Goal: Task Accomplishment & Management: Manage account settings

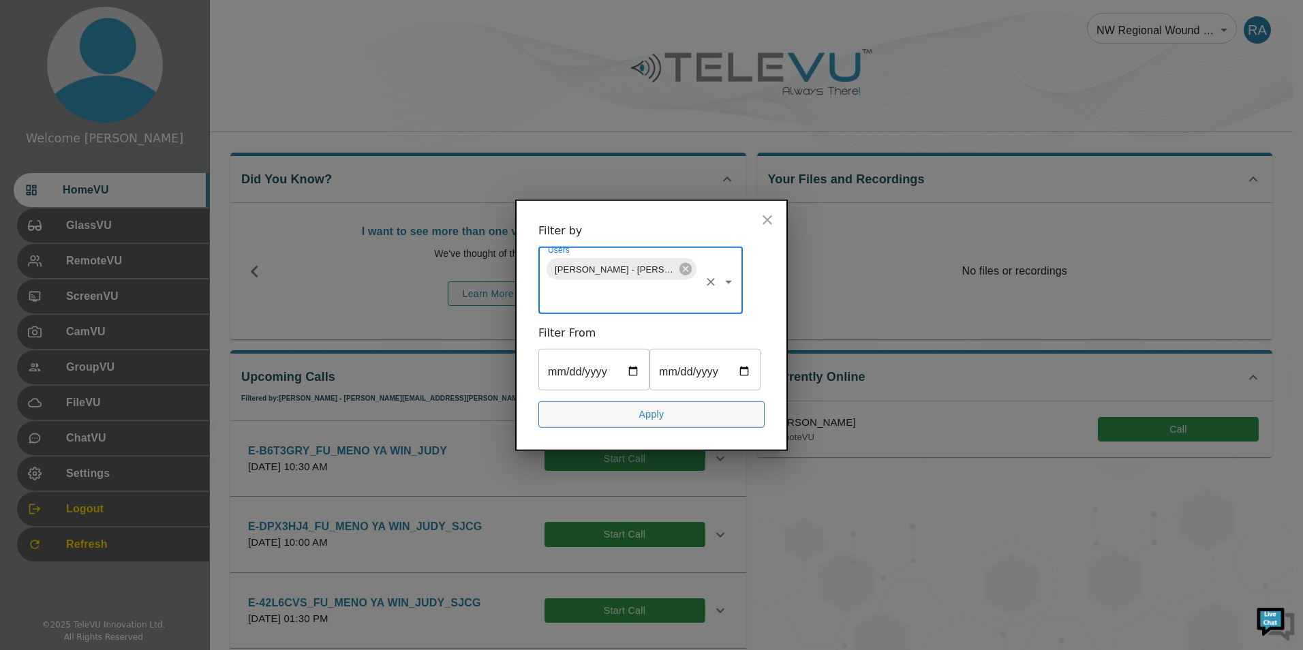
scroll to position [136, 0]
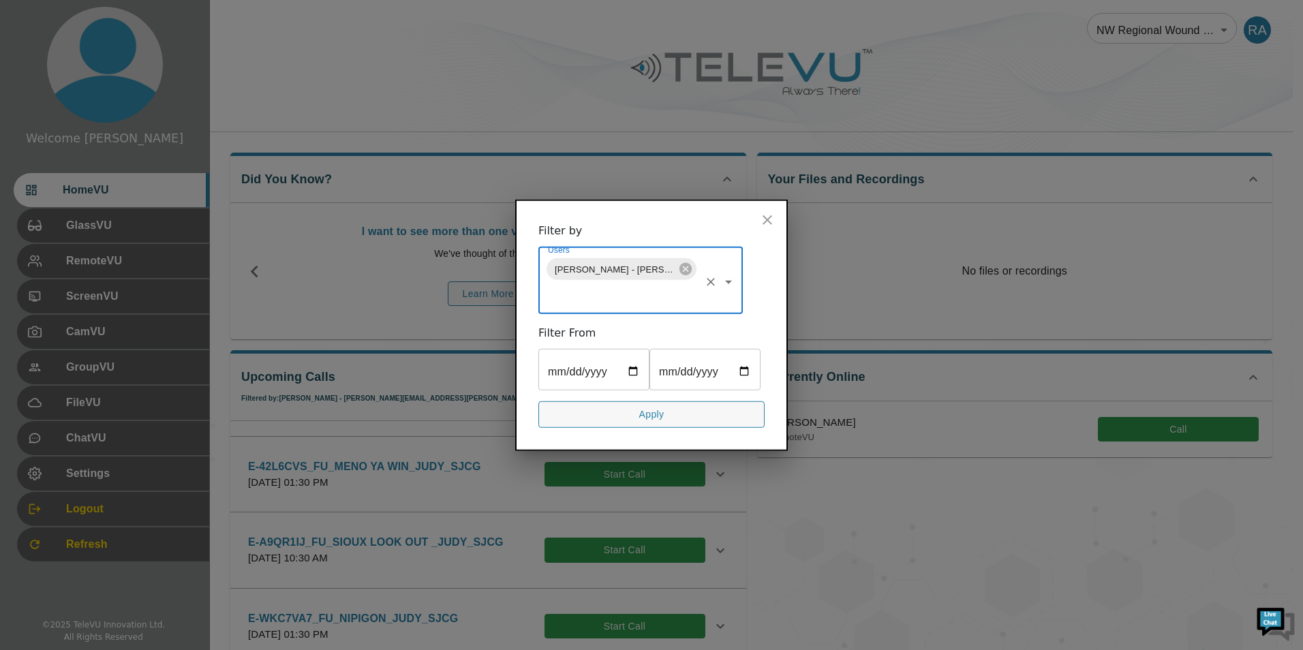
click at [769, 210] on button "close" at bounding box center [767, 219] width 27 height 27
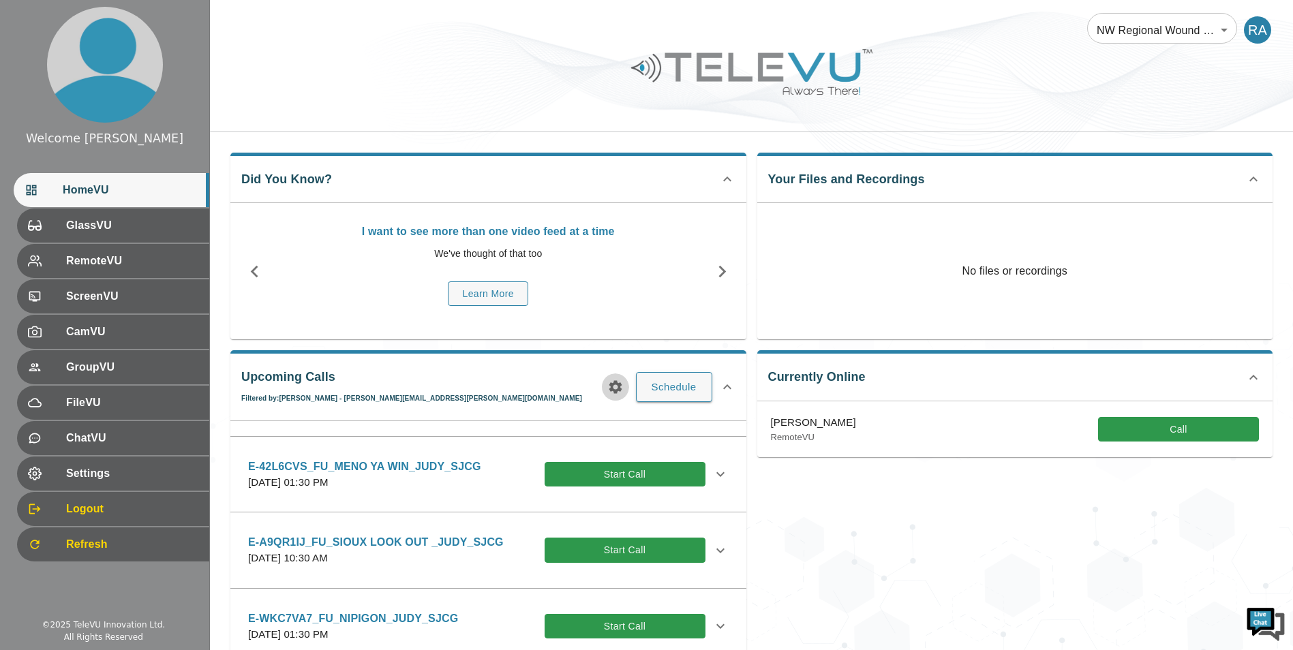
click at [624, 391] on icon "button" at bounding box center [615, 387] width 16 height 16
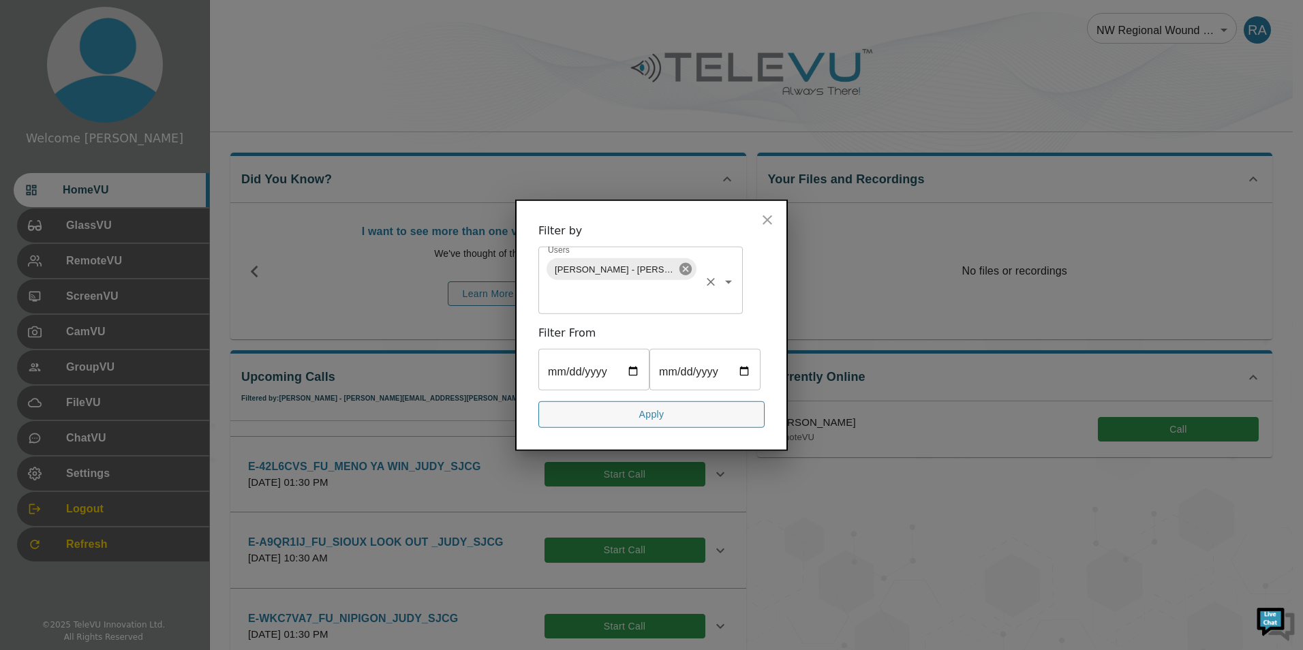
click at [690, 263] on icon at bounding box center [685, 269] width 12 height 12
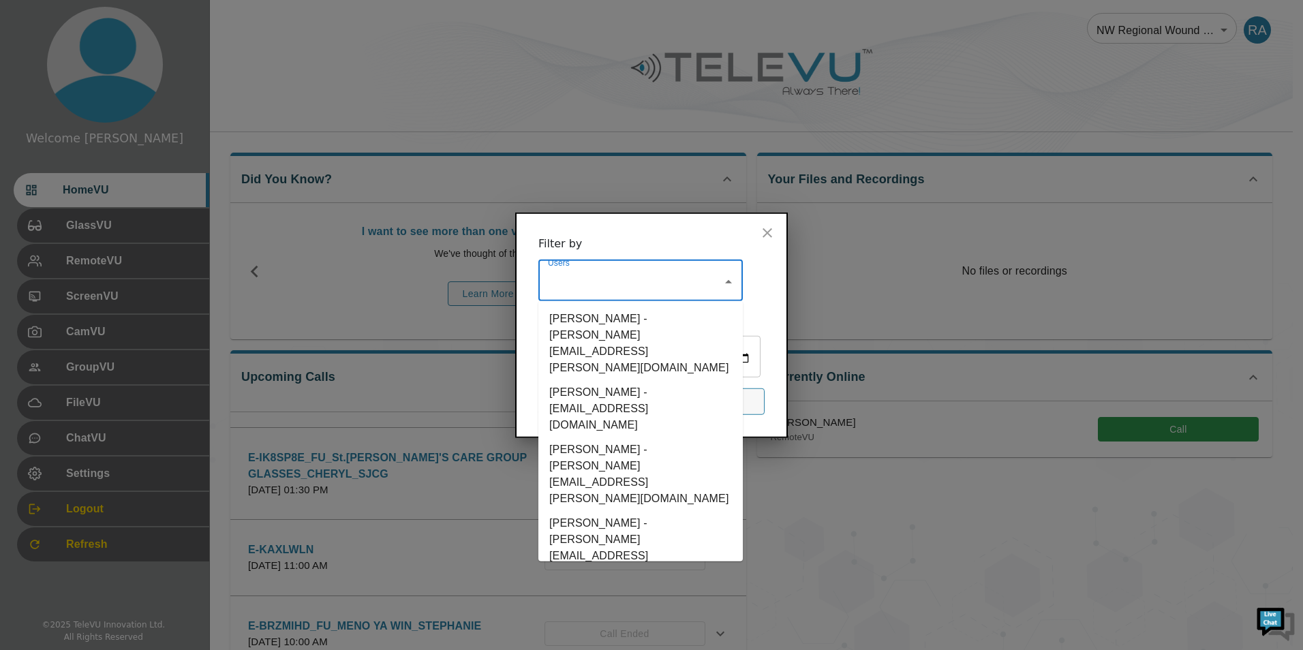
click at [681, 270] on input "Users" at bounding box center [630, 282] width 172 height 26
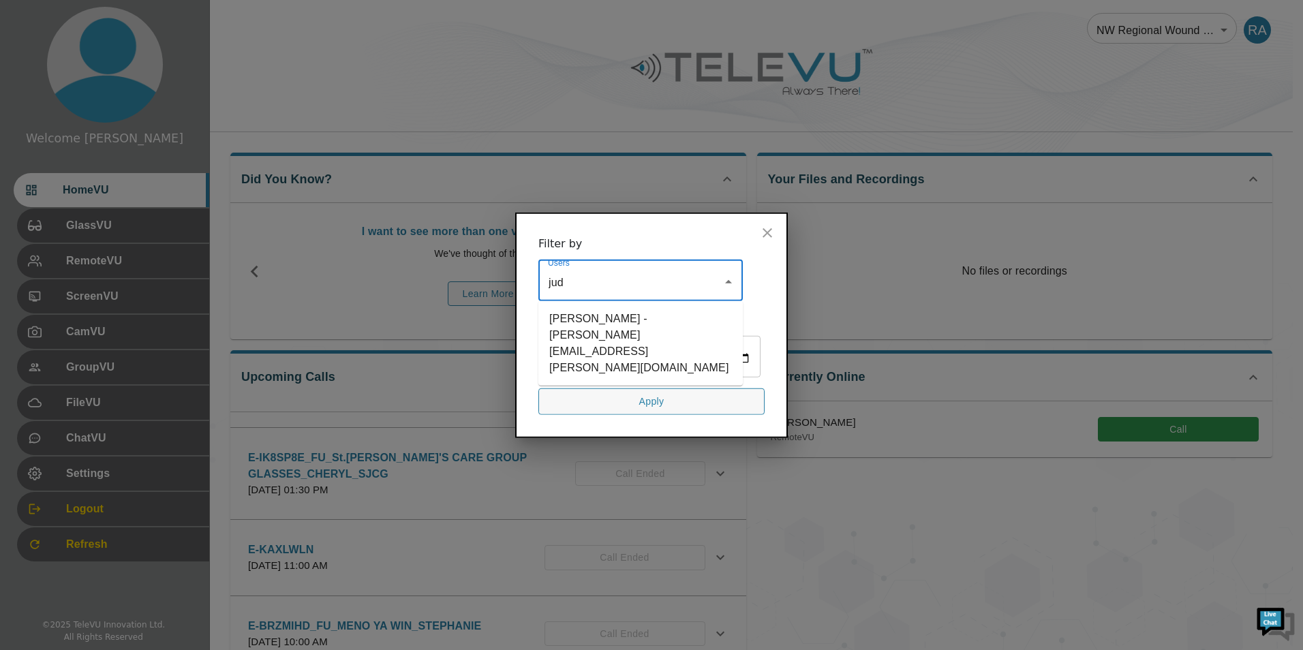
type input "[PERSON_NAME]"
click at [672, 307] on li "[PERSON_NAME] - [PERSON_NAME][EMAIL_ADDRESS][PERSON_NAME][DOMAIN_NAME]" at bounding box center [640, 344] width 204 height 74
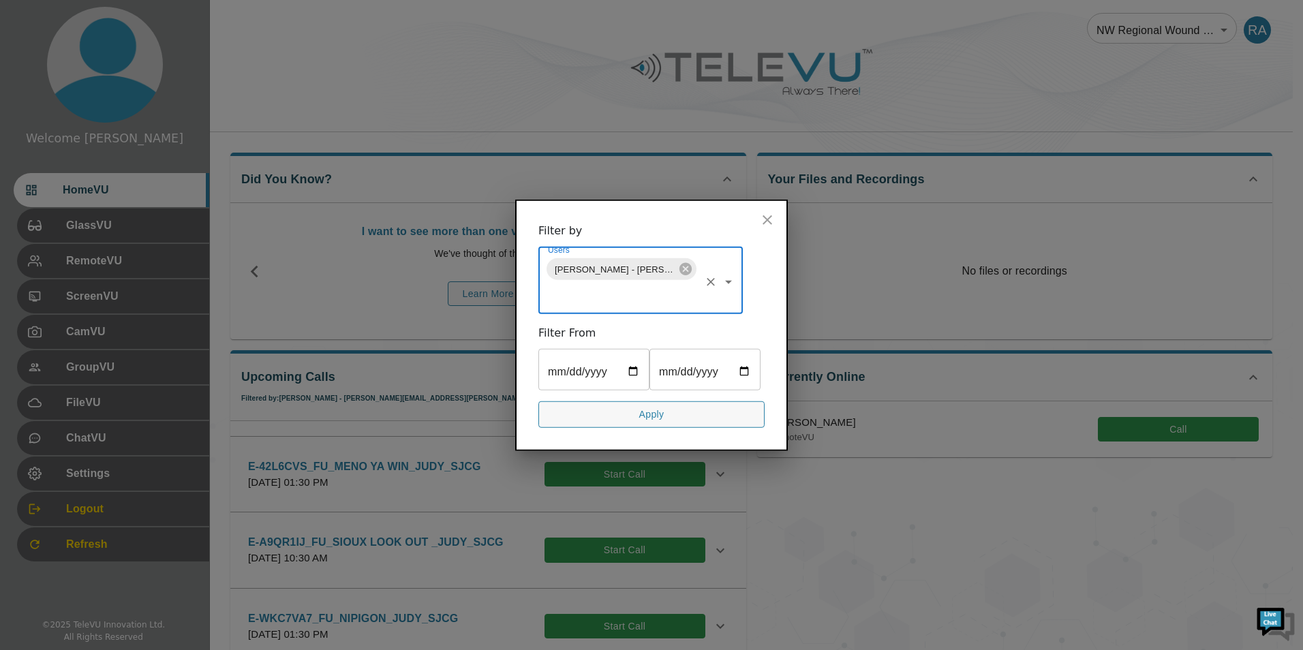
click at [700, 428] on button "Apply" at bounding box center [651, 414] width 226 height 27
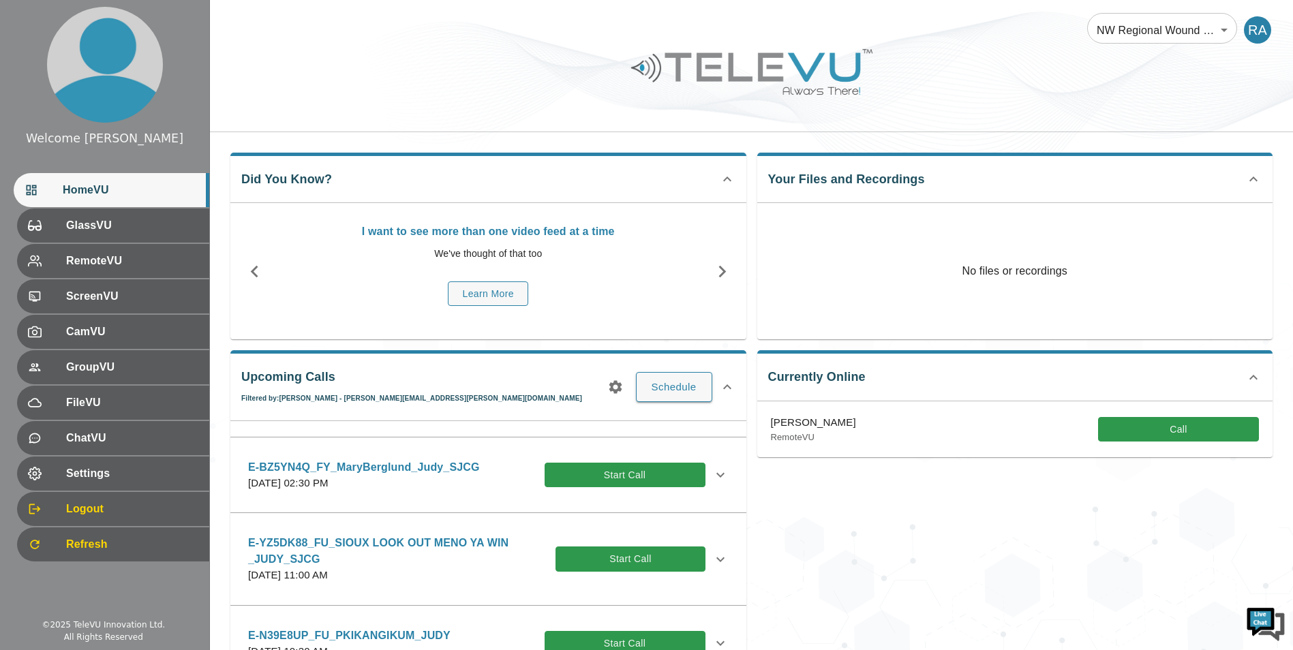
scroll to position [561, 0]
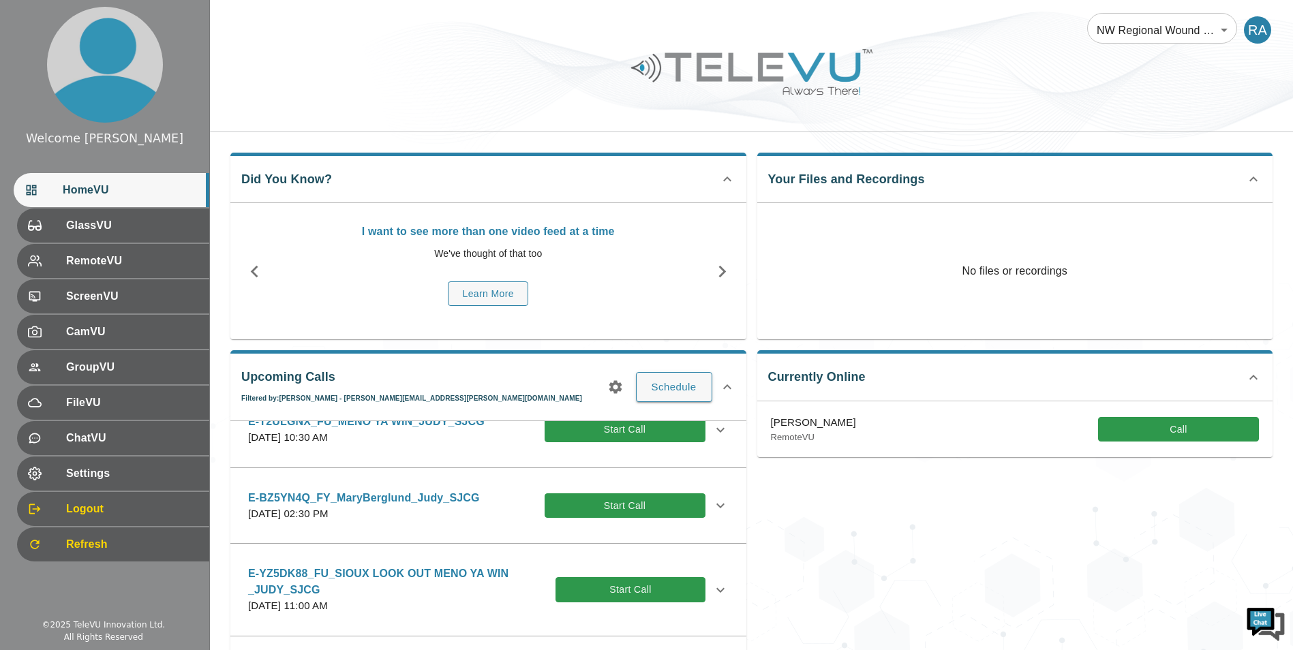
click at [718, 505] on div "E-BZ5YN4Q_FY_MaryBerglund_Judy_SJCG [DATE] 02:30 PM Start Call" at bounding box center [488, 506] width 502 height 48
click at [717, 505] on icon at bounding box center [720, 505] width 16 height 16
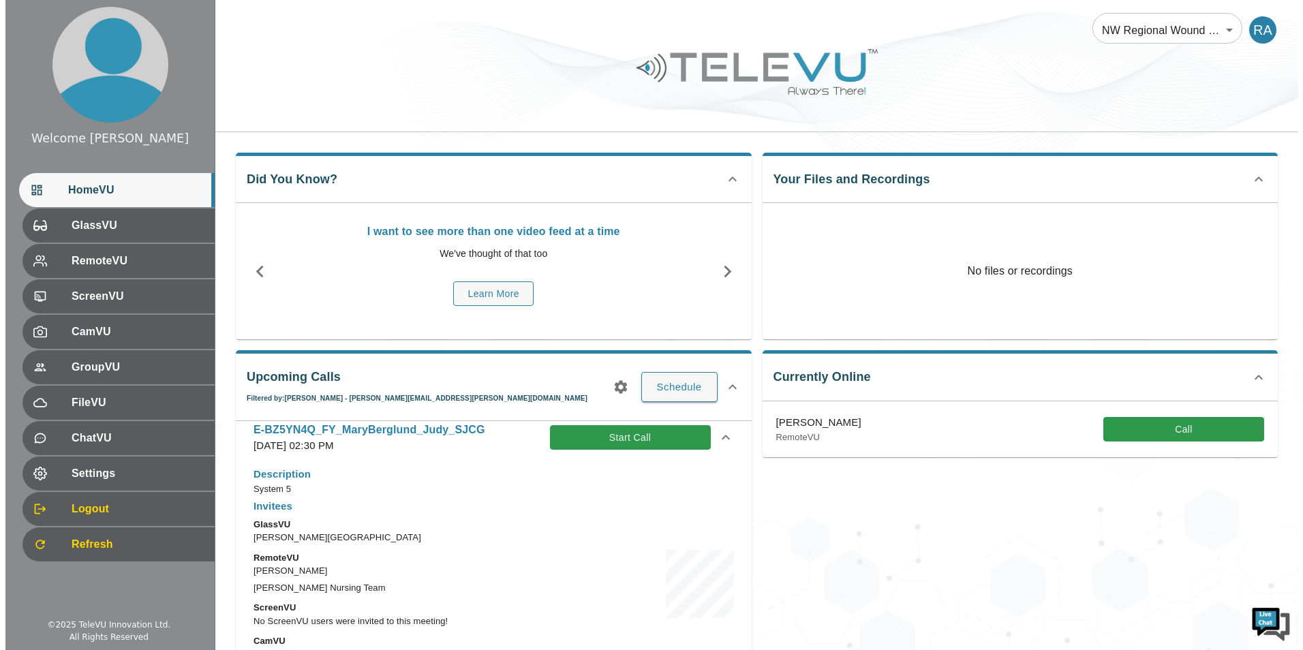
scroll to position [697, 0]
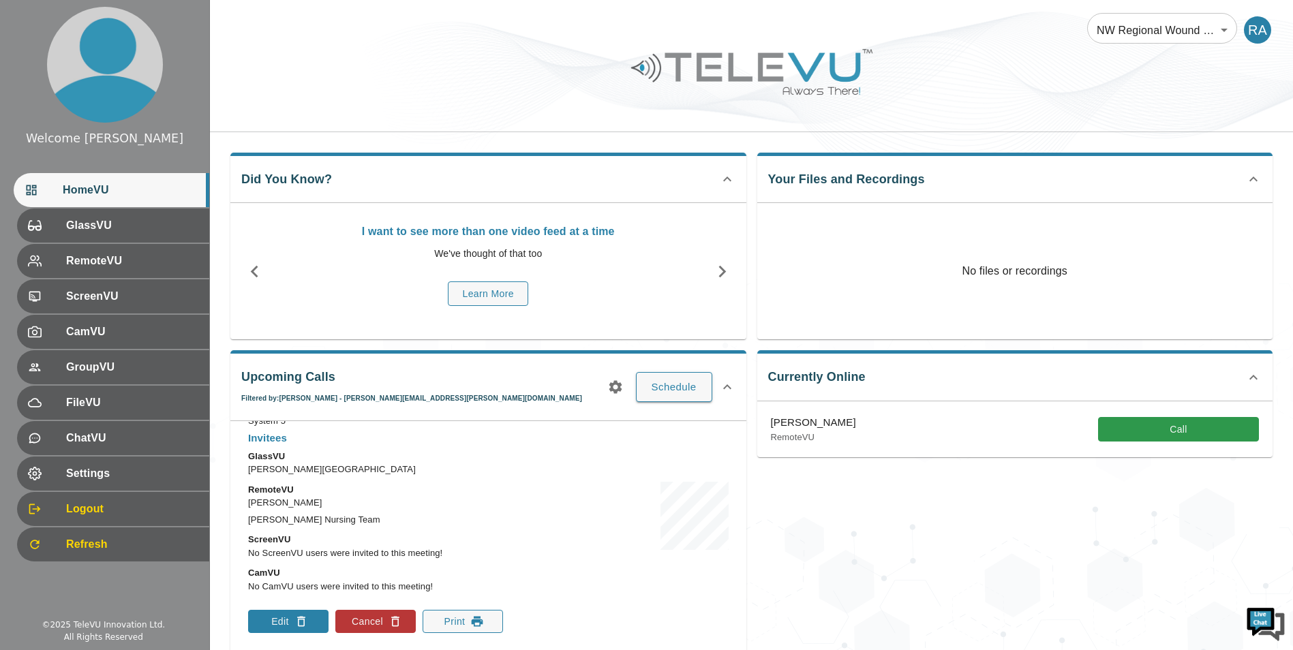
click at [287, 627] on button "Edit" at bounding box center [288, 621] width 80 height 23
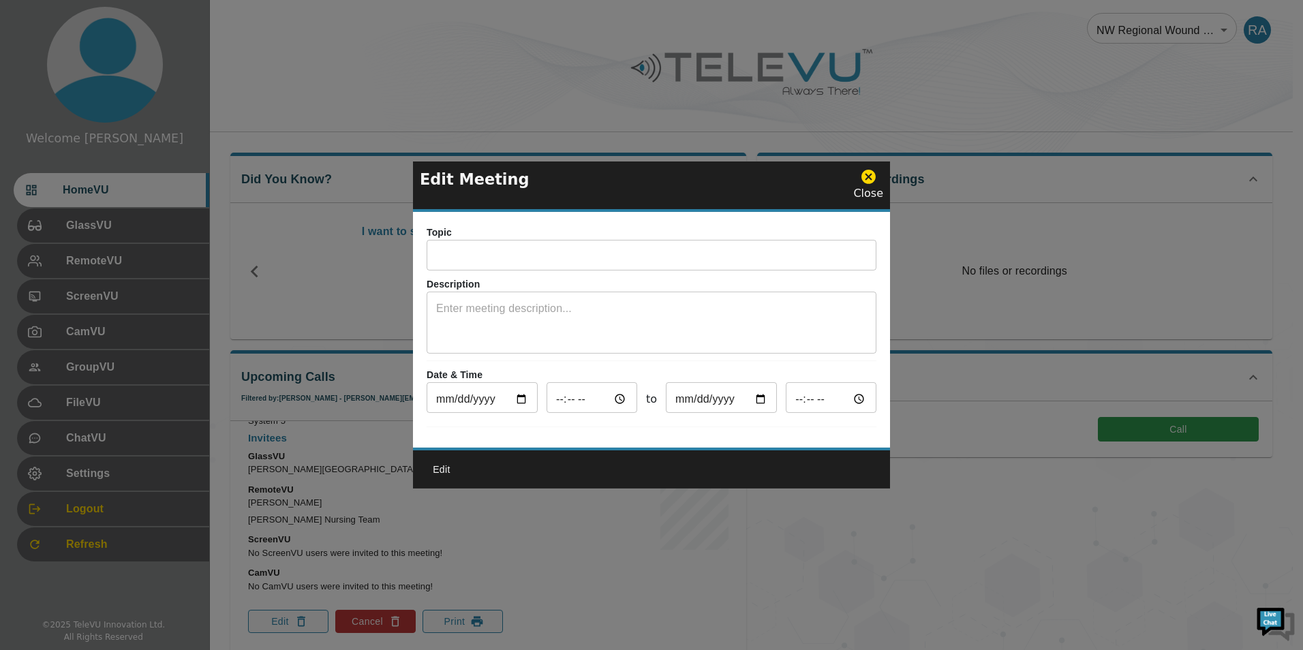
type input "E-BZ5YN4Q_FY_MaryBerglund_Judy_SJCG"
type textarea "System 5"
type input "[DATE]"
type input "14:30"
type input "[DATE]"
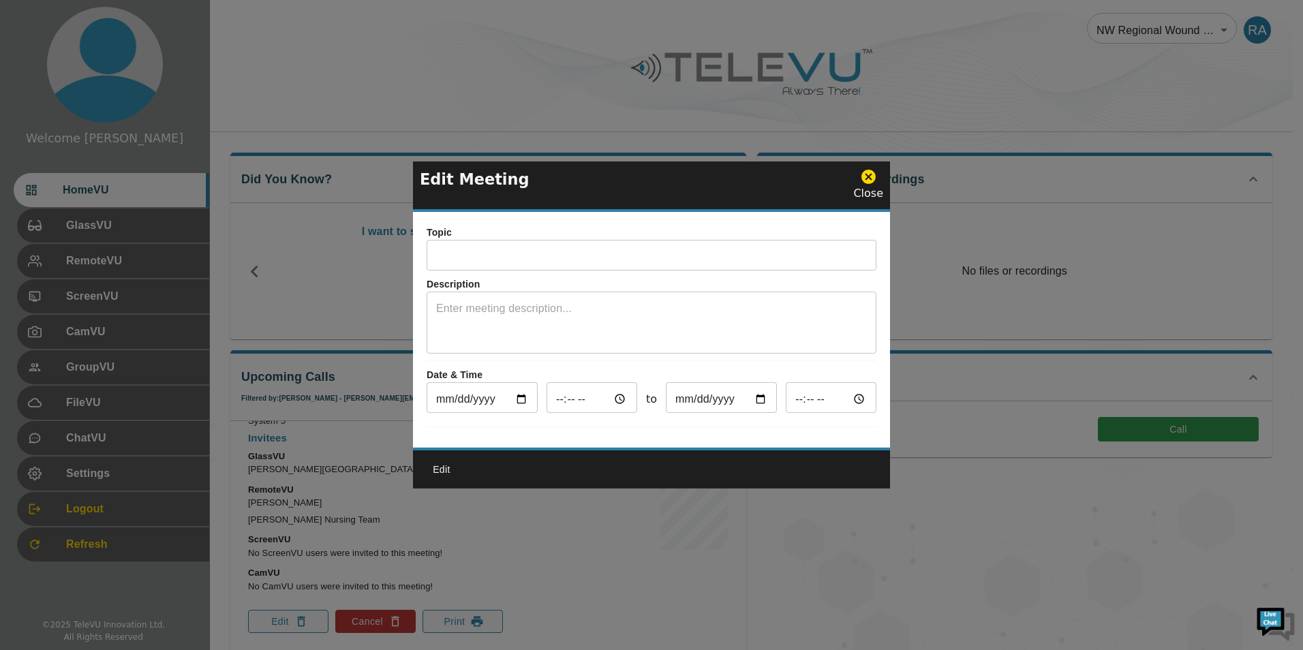
type input "15:30"
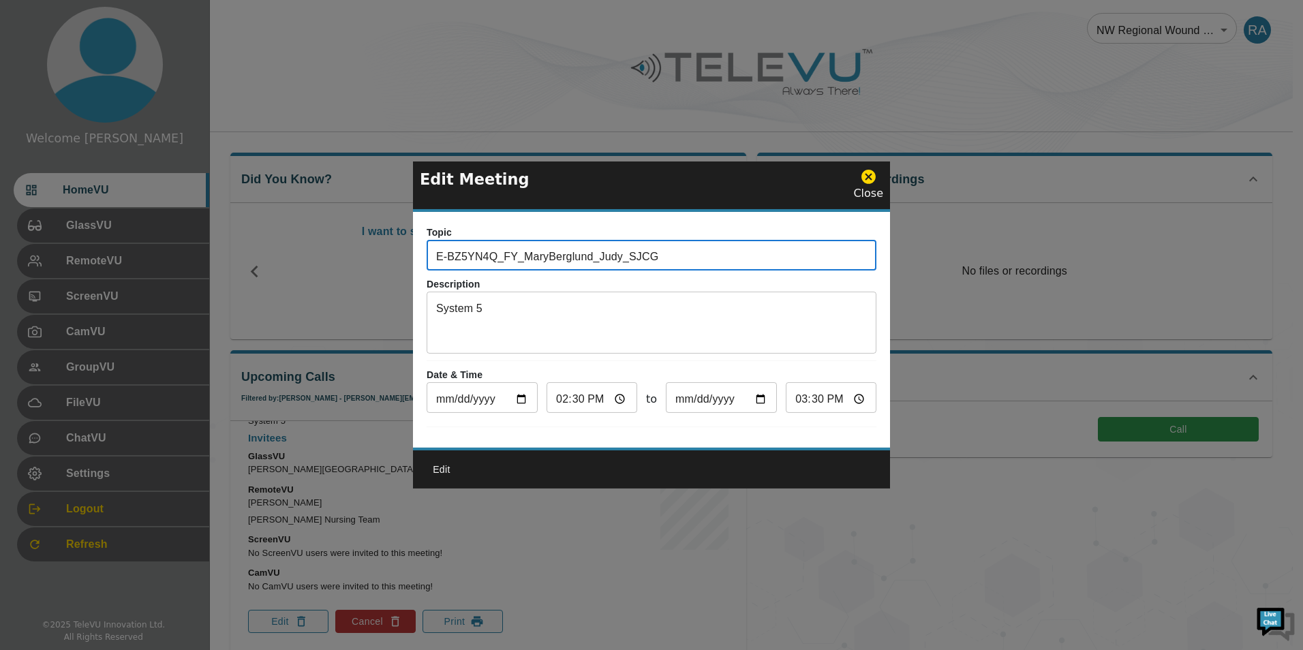
drag, startPoint x: 650, startPoint y: 251, endPoint x: 374, endPoint y: 253, distance: 276.0
click at [374, 253] on div "Edit Meeting Close Topic E-BZ5YN4Q_FY_MaryBerglund_Judy_SJCG ​ Description Syst…" at bounding box center [651, 325] width 1303 height 650
click at [874, 175] on icon at bounding box center [868, 177] width 14 height 14
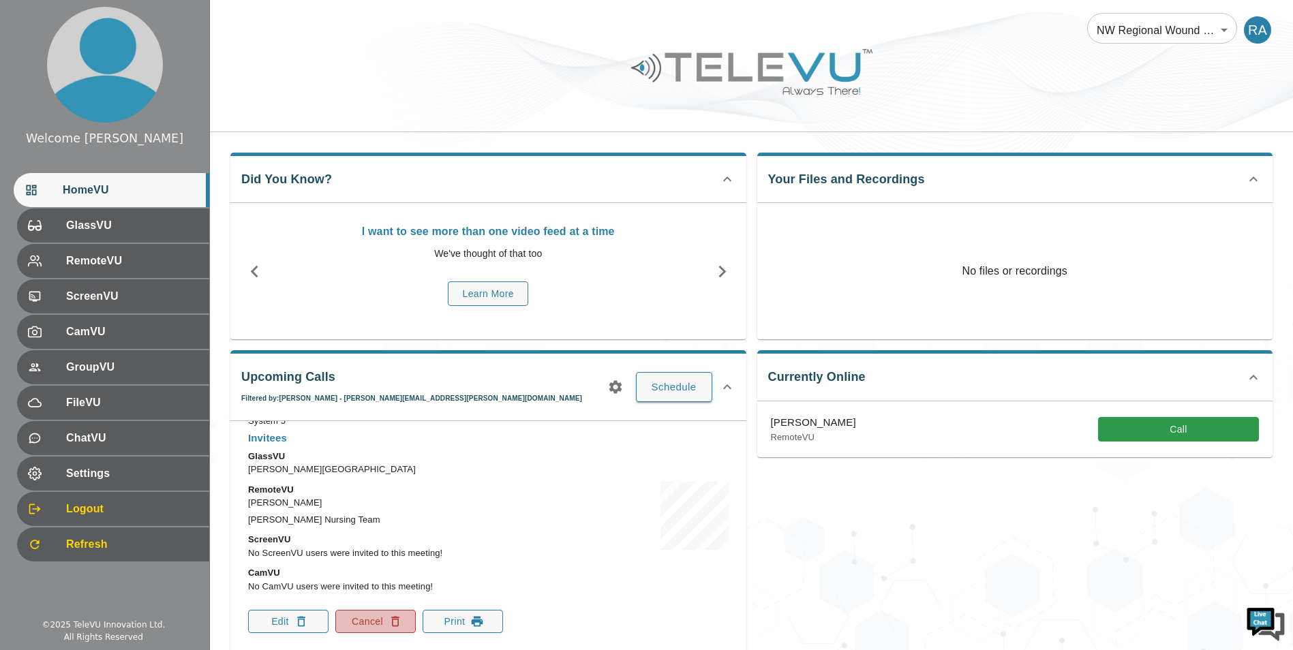
click at [367, 622] on button "Cancel" at bounding box center [375, 621] width 80 height 23
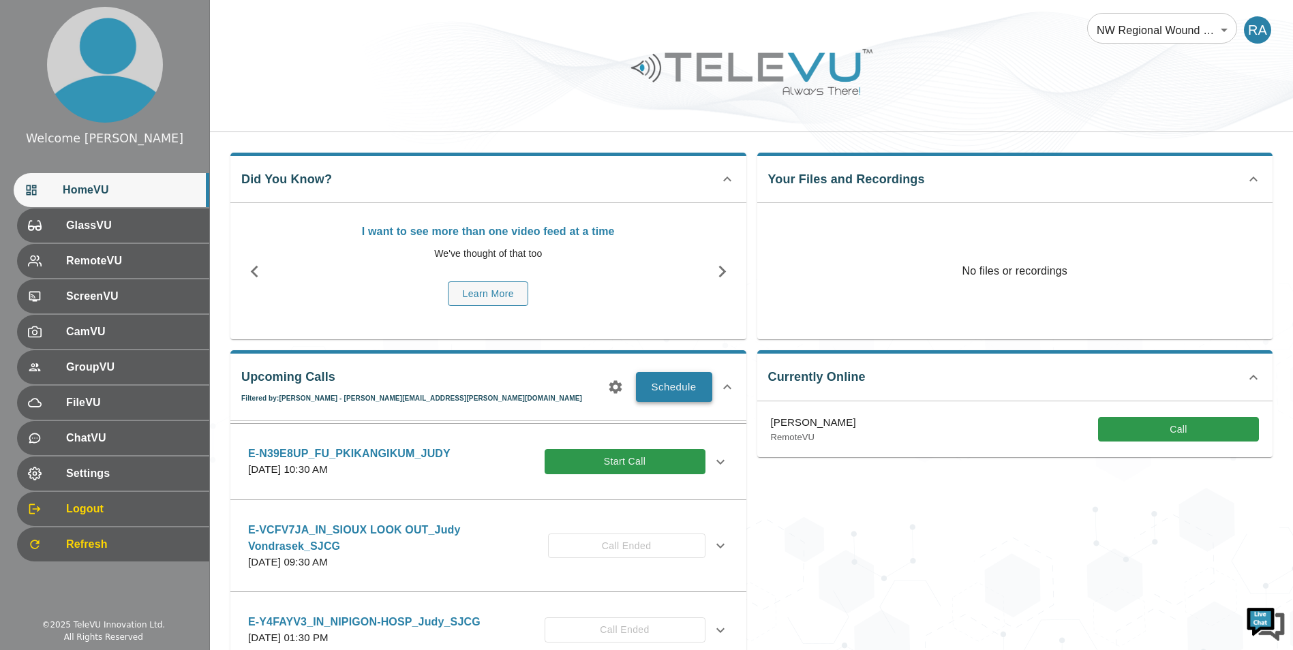
click at [643, 385] on button "Schedule" at bounding box center [674, 387] width 76 height 30
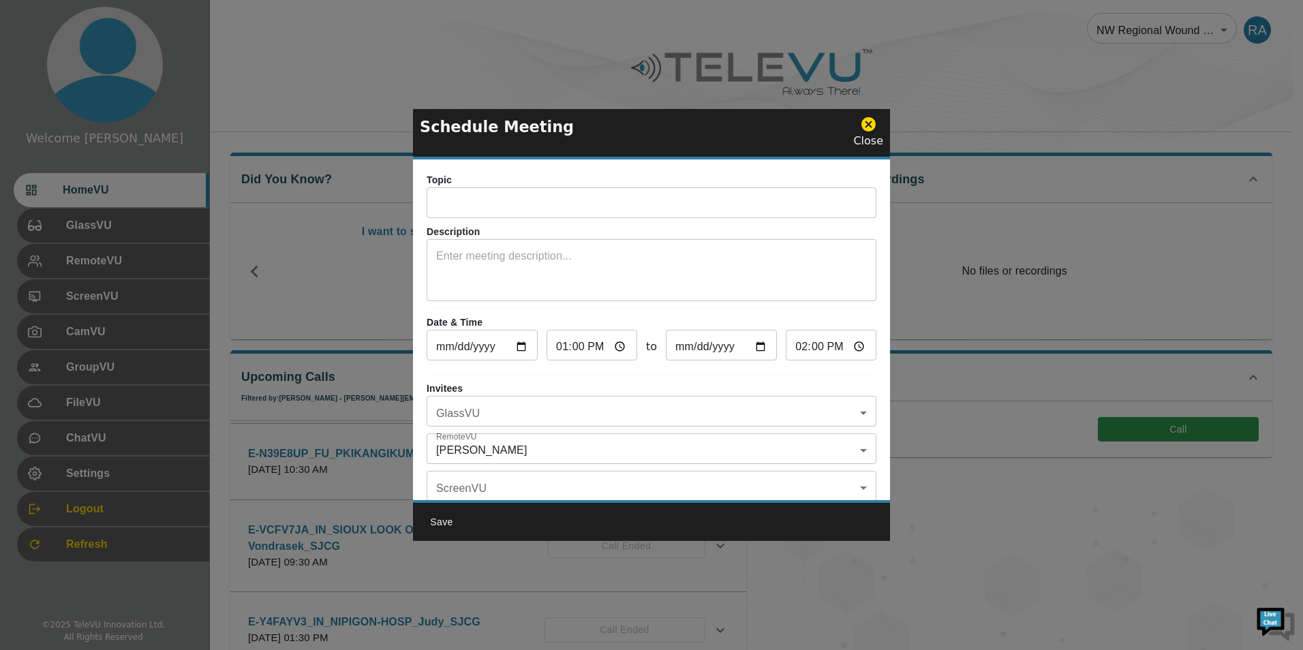
click at [552, 215] on input "text" at bounding box center [652, 204] width 450 height 27
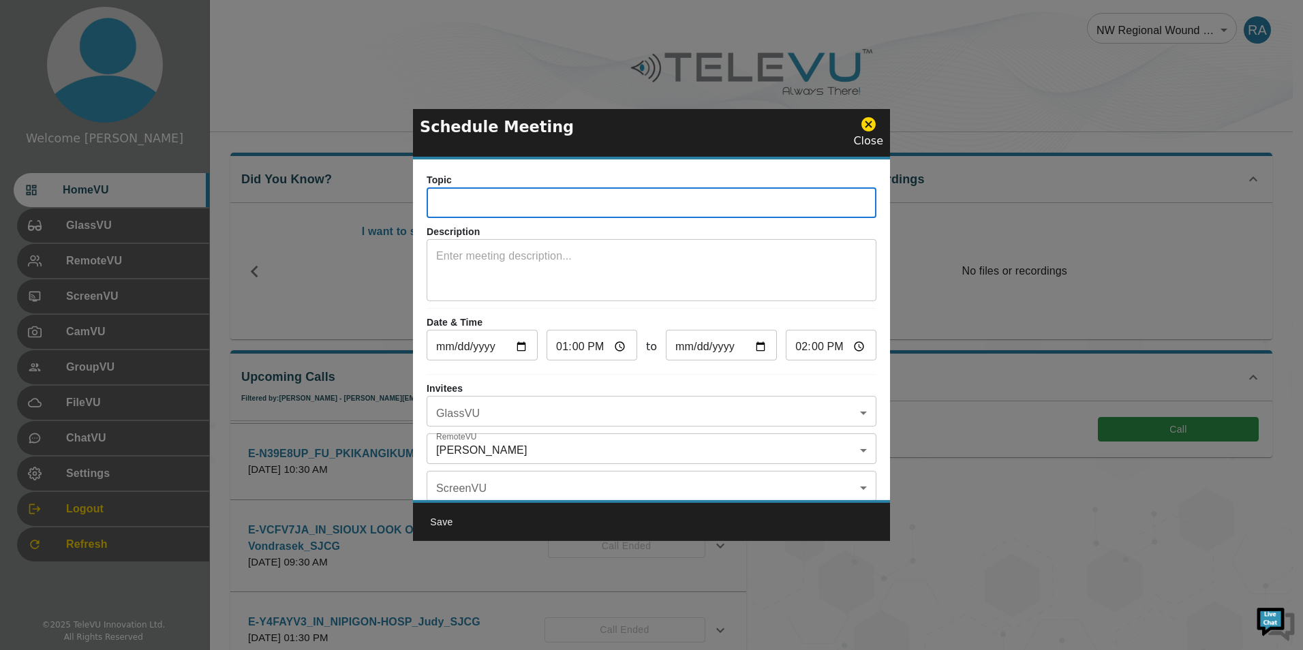
paste input "E-BZ5YN4Q_FY_MaryBerglund_Judy_SJCG"
click at [510, 204] on input "E-BZ5YN4Q_FY_MaryBerglund_Judy_SJCG" at bounding box center [652, 204] width 450 height 27
click at [611, 205] on input "E-BZ5YN4Q_FU_MaryBerglund_Judy_SJCG" at bounding box center [652, 204] width 450 height 27
drag, startPoint x: 613, startPoint y: 206, endPoint x: 615, endPoint y: 213, distance: 8.0
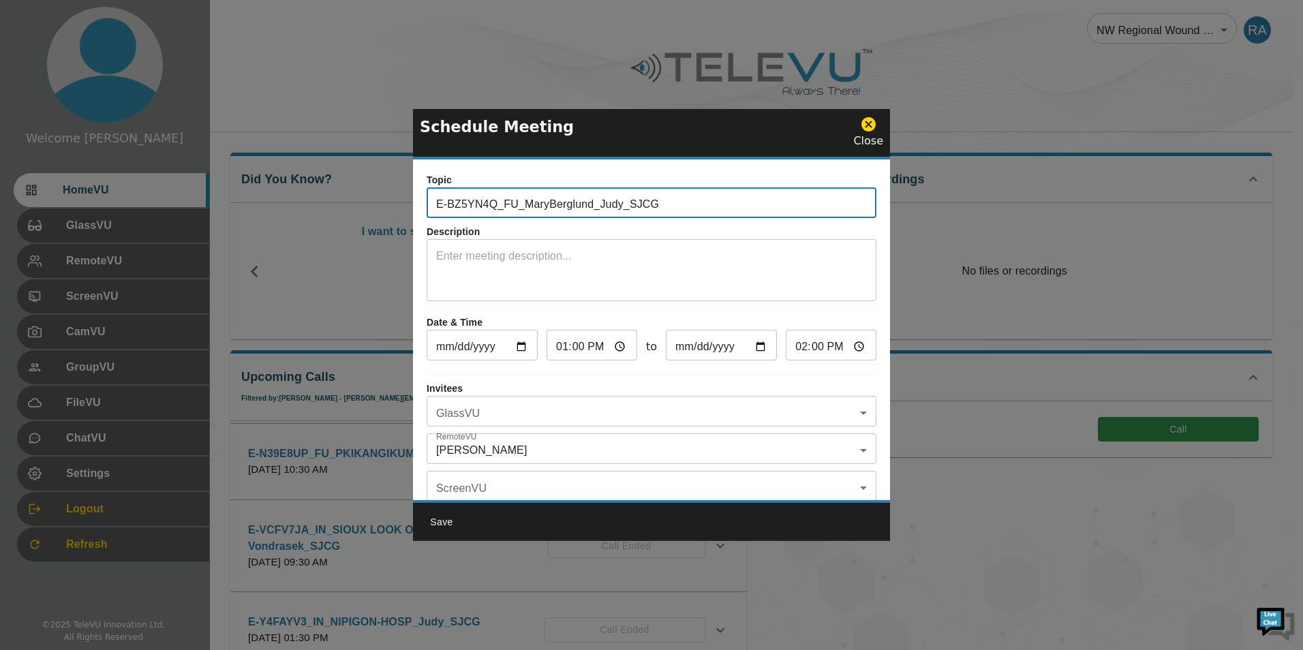
click at [613, 206] on input "E-BZ5YN4Q_FU_MaryBerglund_Judy_SJCG" at bounding box center [652, 204] width 450 height 27
type input "E-BZ5YN4Q_FU_MaryBerglund_CHERYL_SJCG"
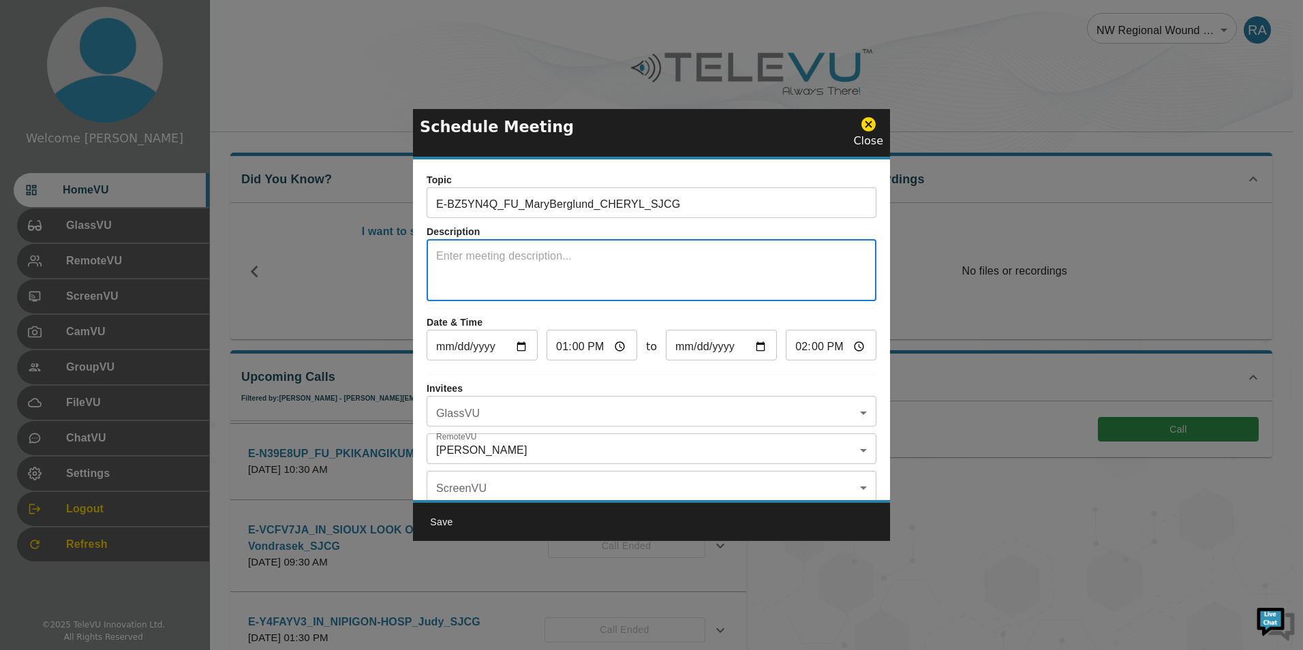
click at [625, 249] on textarea at bounding box center [651, 271] width 431 height 47
type textarea "SYSTEM 5"
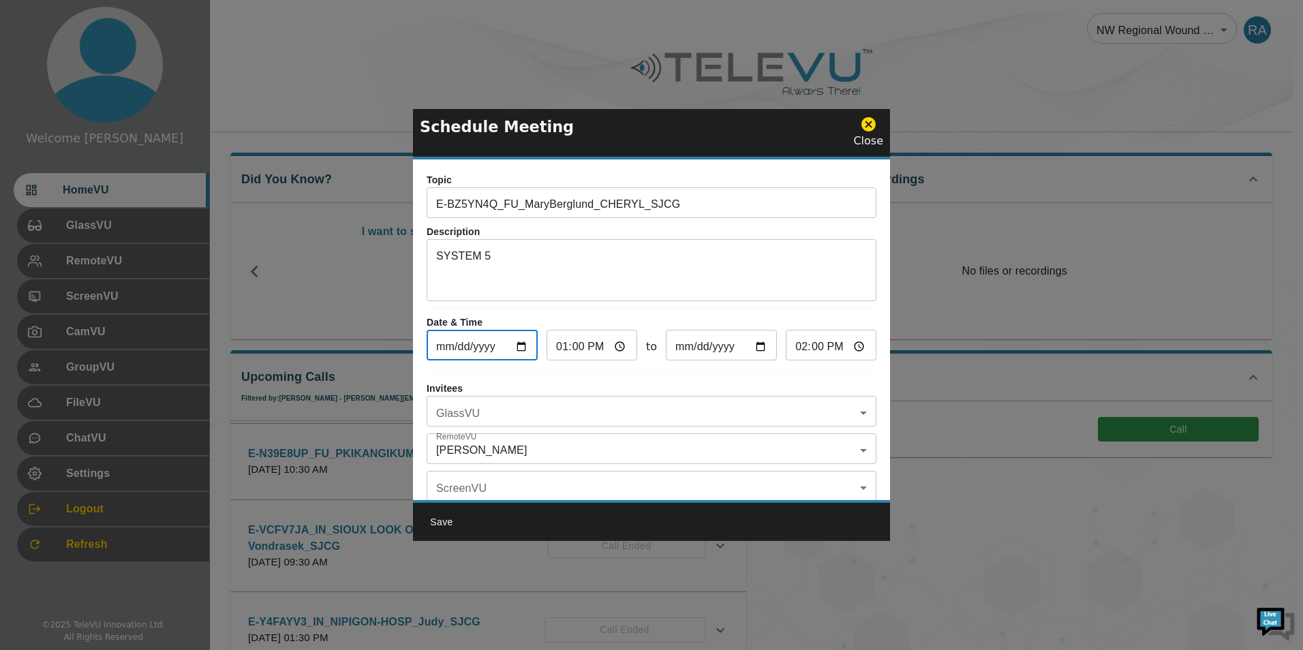
click at [518, 348] on input "[DATE]" at bounding box center [482, 346] width 111 height 27
type input "[DATE]"
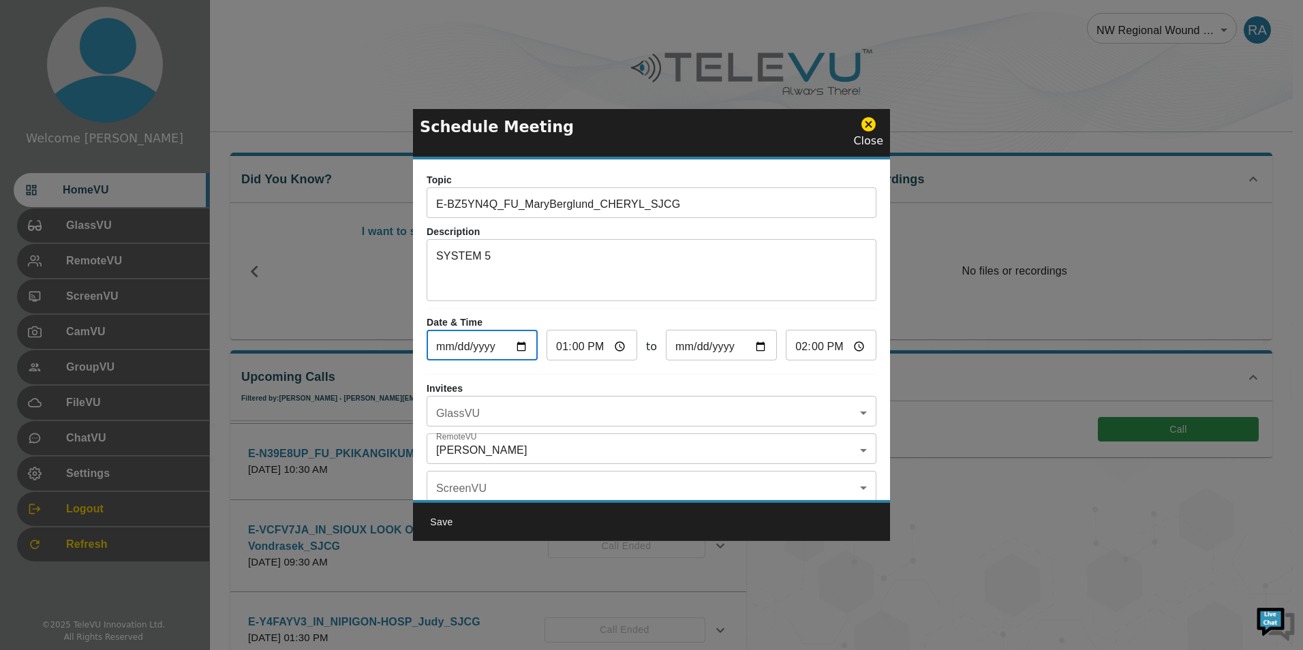
type input "[DATE]"
click at [567, 347] on input "13:00" at bounding box center [592, 346] width 91 height 27
type input "14:00"
type input "15:00"
click at [794, 345] on input "15:00" at bounding box center [831, 346] width 91 height 27
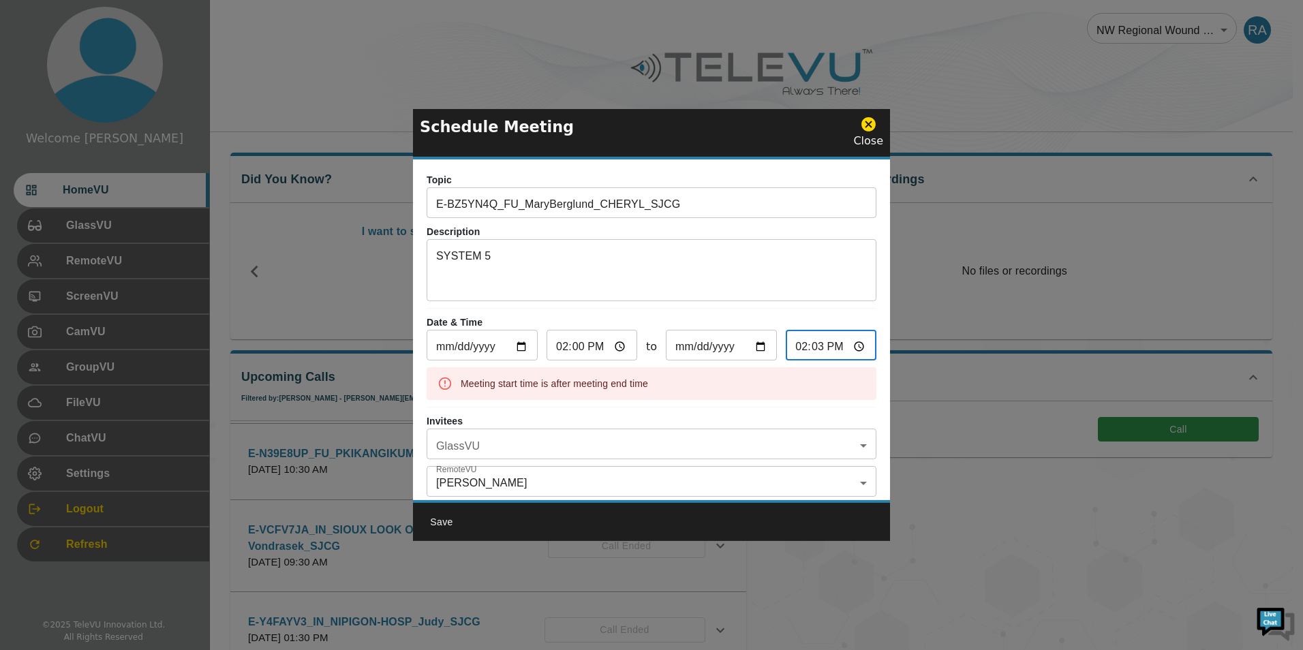
type input "14:30"
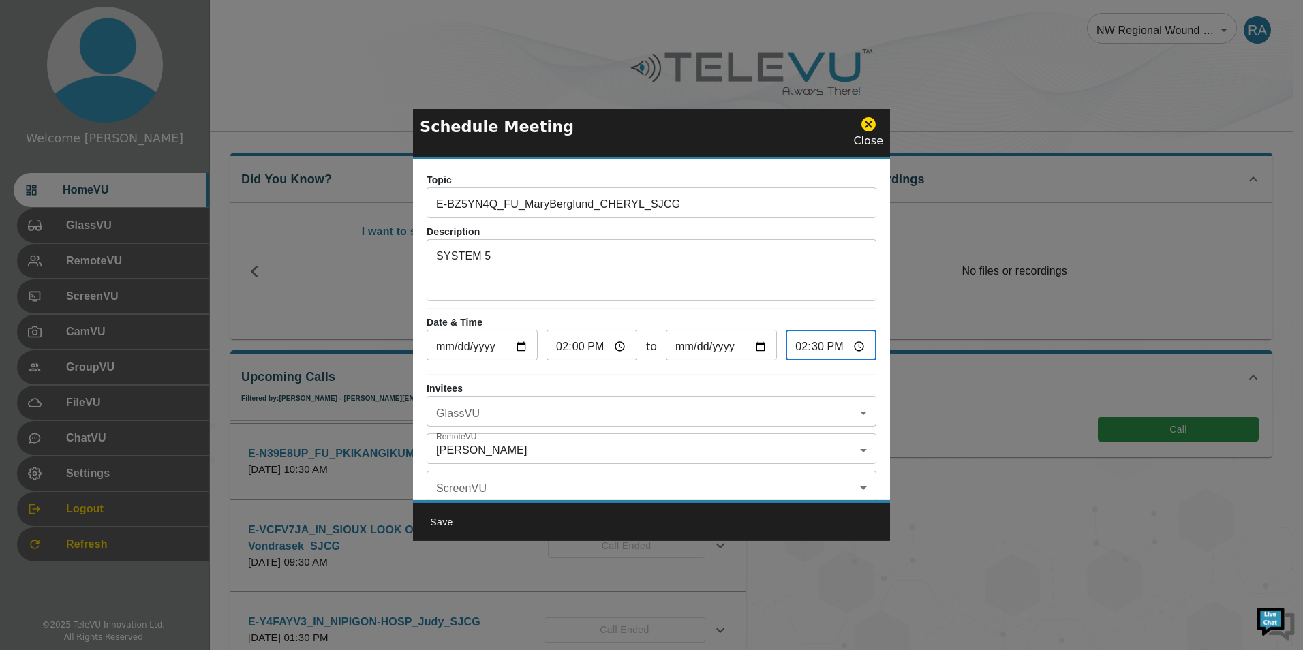
click at [463, 419] on body "Welcome [PERSON_NAME] HomeVU GlassVU RemoteVU ScreenVU CamVU GroupVU FileVU Cha…" at bounding box center [651, 447] width 1303 height 894
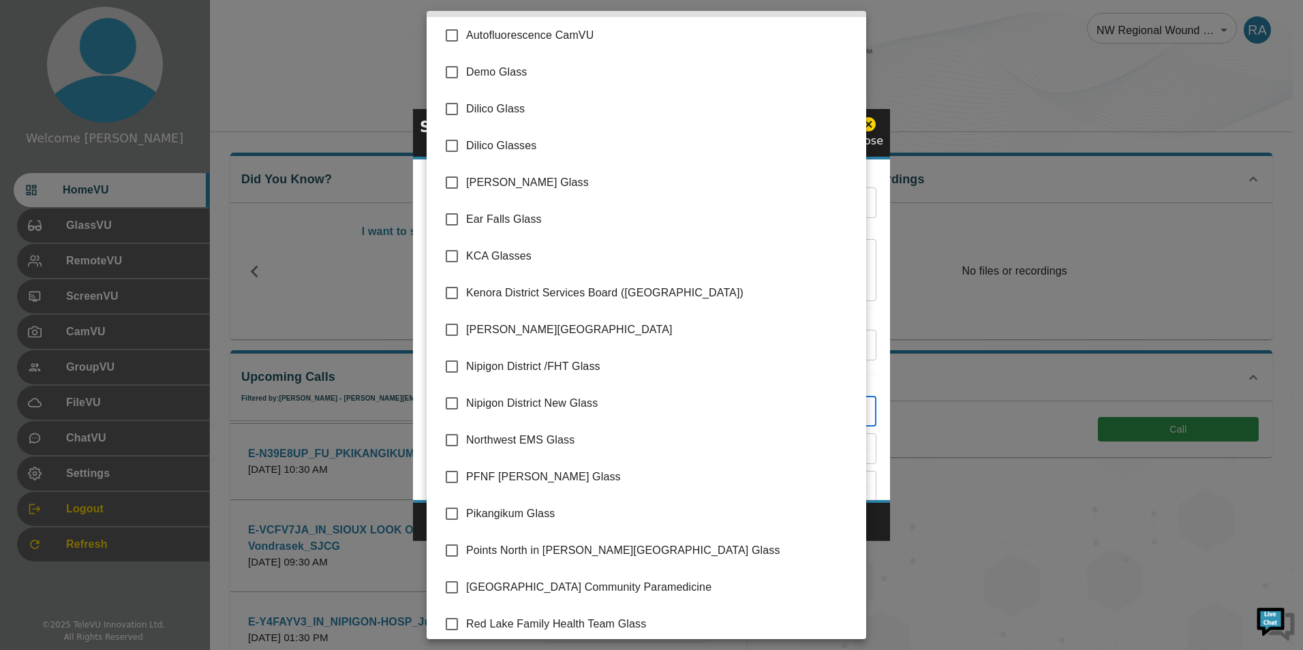
scroll to position [68, 0]
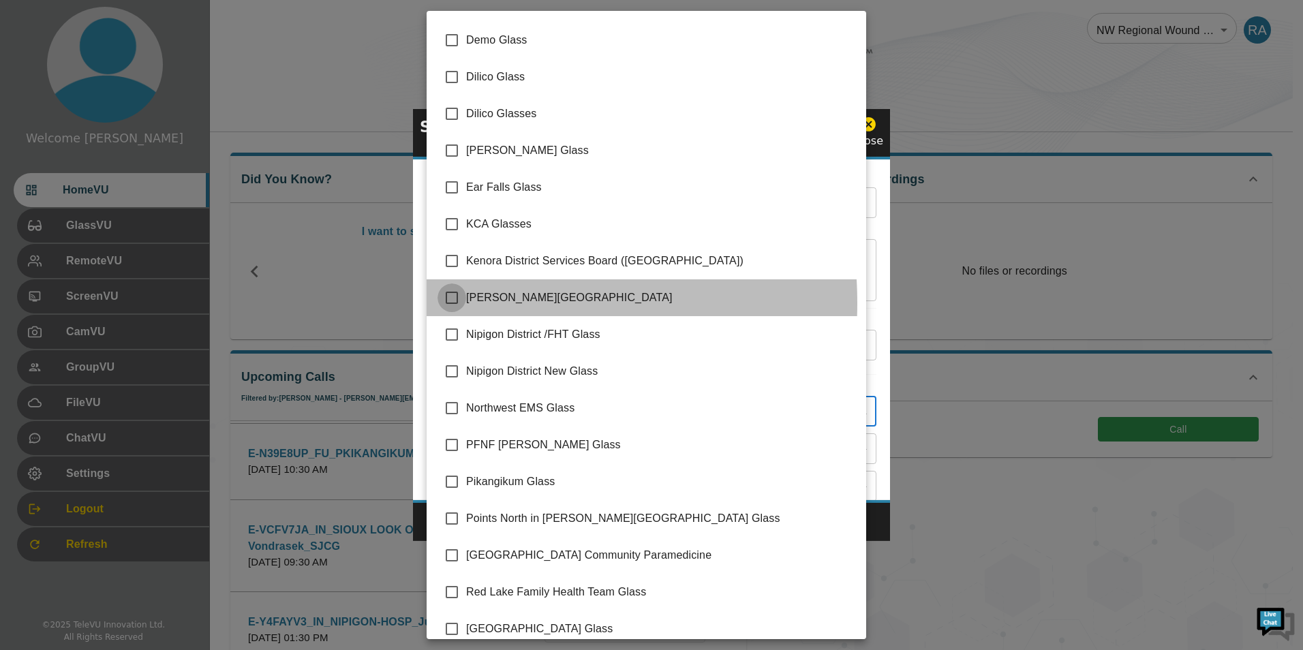
click at [456, 303] on input "checkbox" at bounding box center [451, 297] width 29 height 29
checkbox input "true"
type input "[PERSON_NAME][GEOGRAPHIC_DATA]"
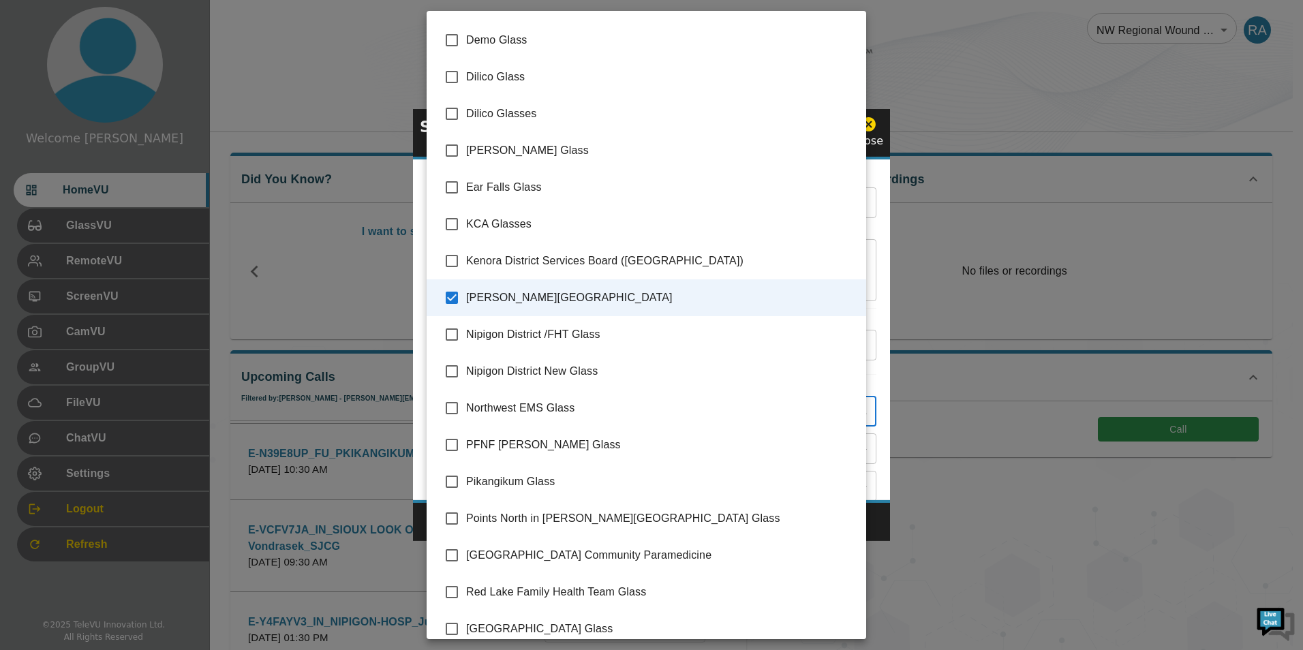
click at [870, 520] on div at bounding box center [651, 325] width 1303 height 650
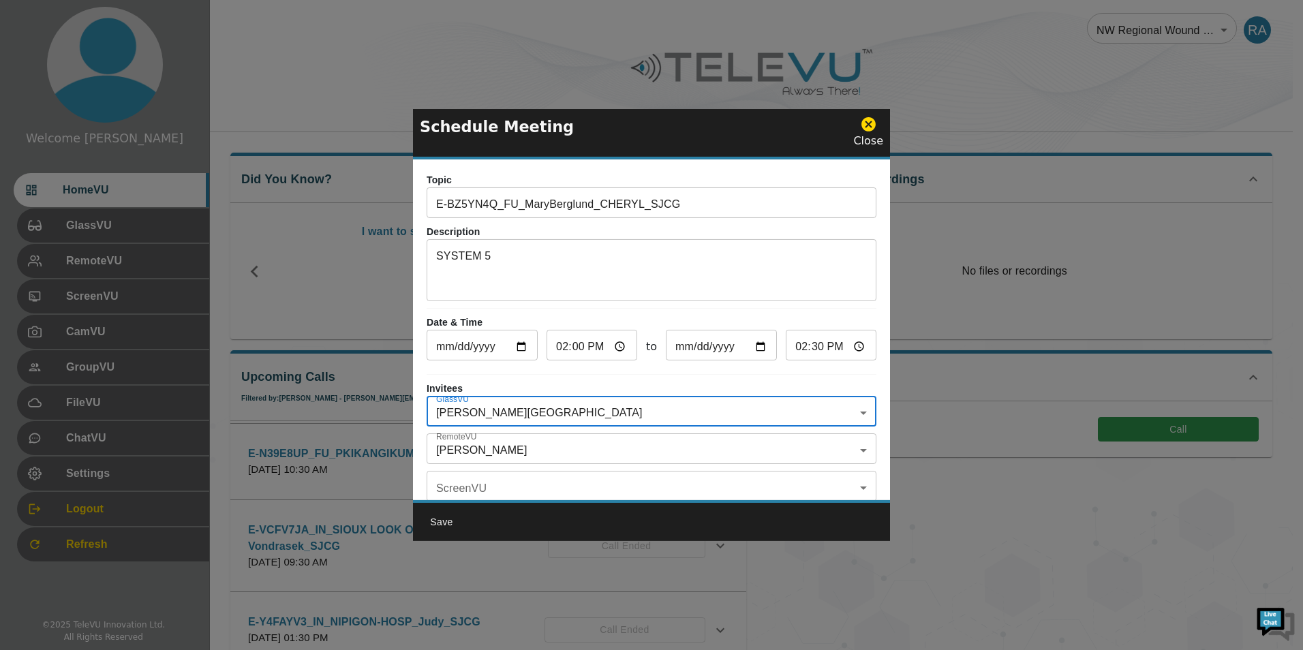
click at [551, 459] on body "Welcome [PERSON_NAME] HomeVU GlassVU RemoteVU ScreenVU CamVU GroupVU FileVU Cha…" at bounding box center [651, 447] width 1303 height 894
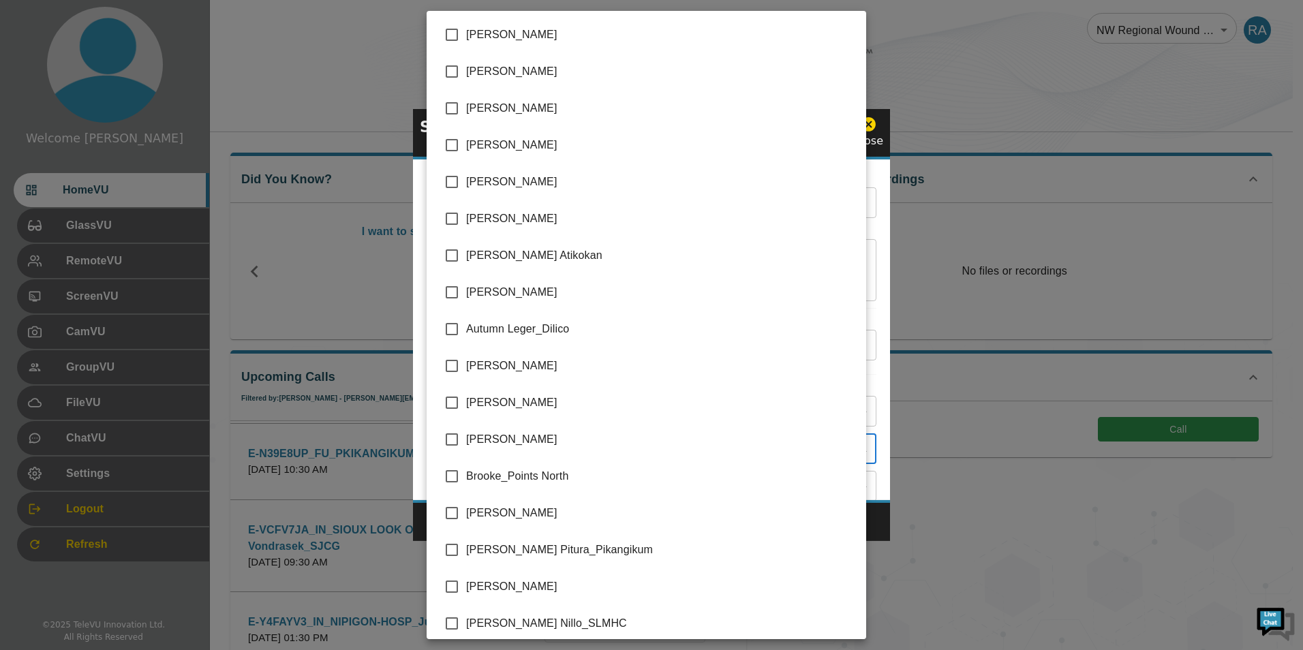
scroll to position [2727, 0]
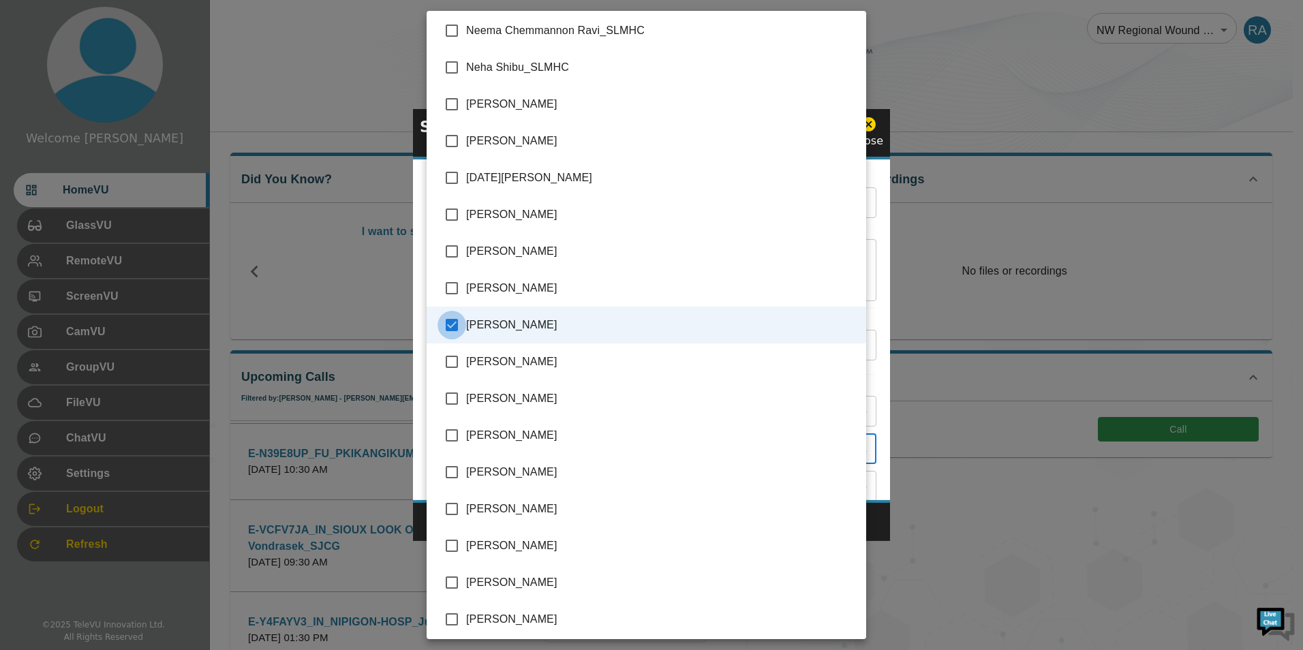
drag, startPoint x: 457, startPoint y: 327, endPoint x: 481, endPoint y: 349, distance: 32.8
click at [457, 330] on input "checkbox" at bounding box center [451, 325] width 29 height 29
checkbox input "false"
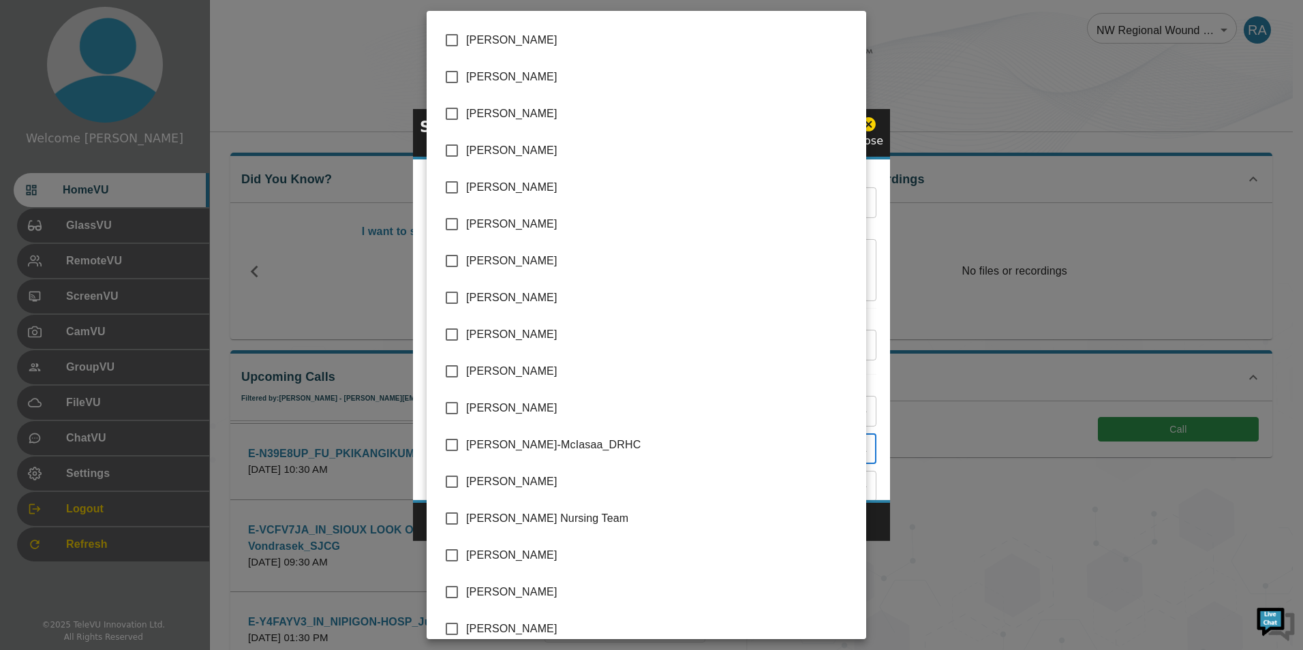
scroll to position [1976, 0]
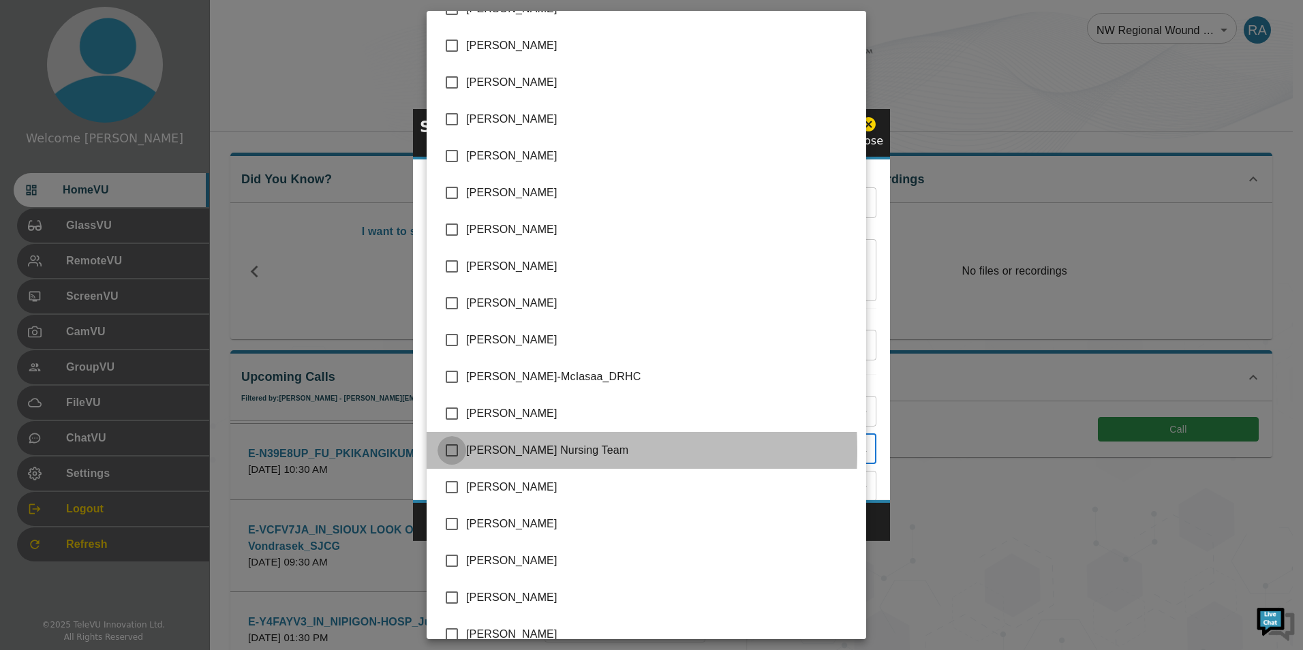
click at [456, 450] on input "checkbox" at bounding box center [451, 450] width 29 height 29
checkbox input "true"
type input "[PERSON_NAME] Nursing Team"
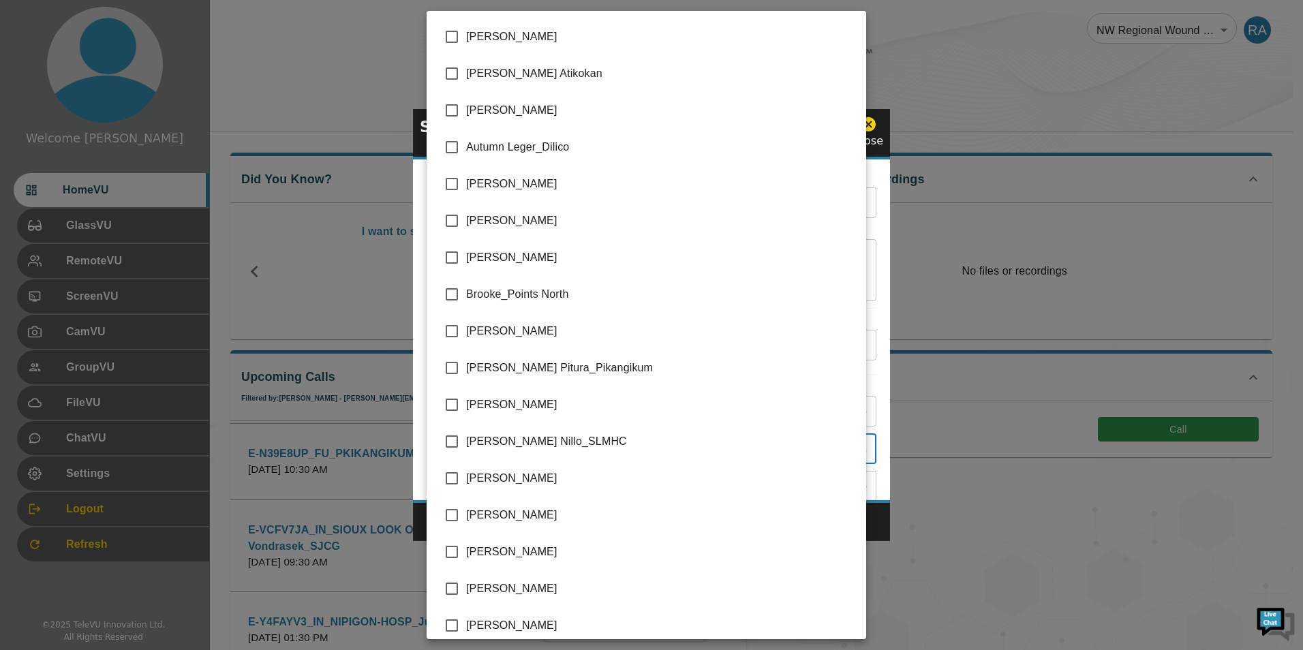
scroll to position [204, 0]
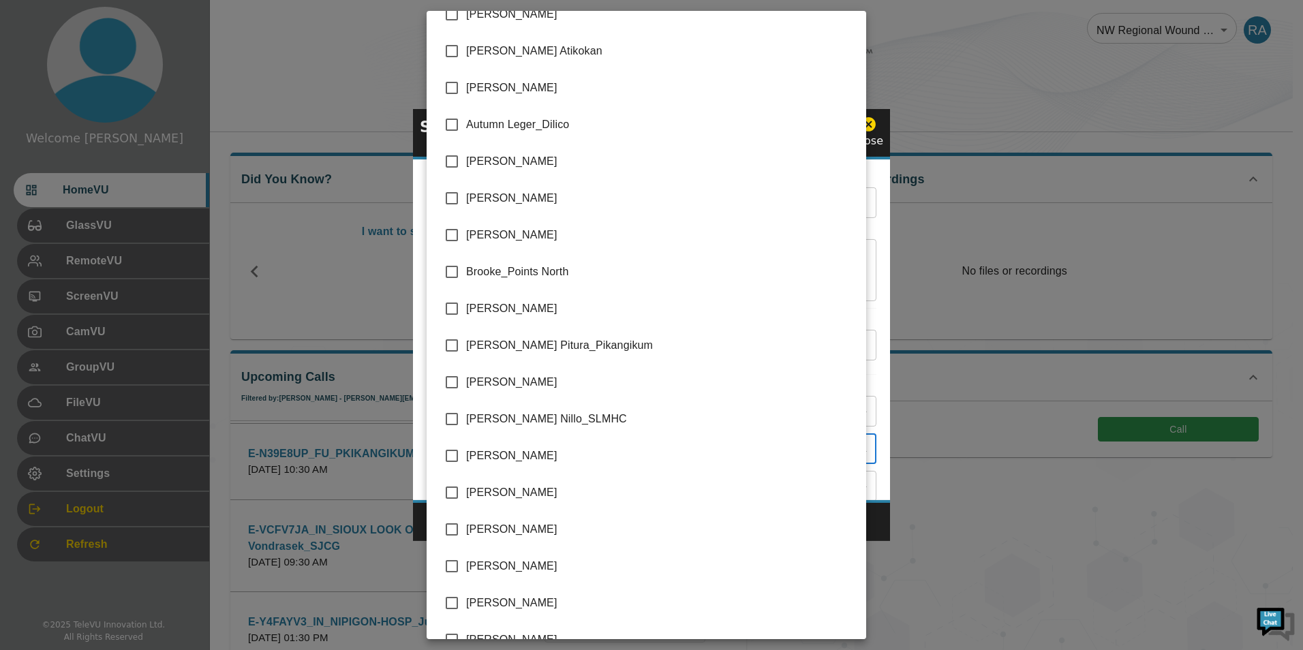
click at [455, 563] on input "checkbox" at bounding box center [451, 566] width 29 height 29
checkbox input "true"
type input "[PERSON_NAME] Nursing Team,[PERSON_NAME]"
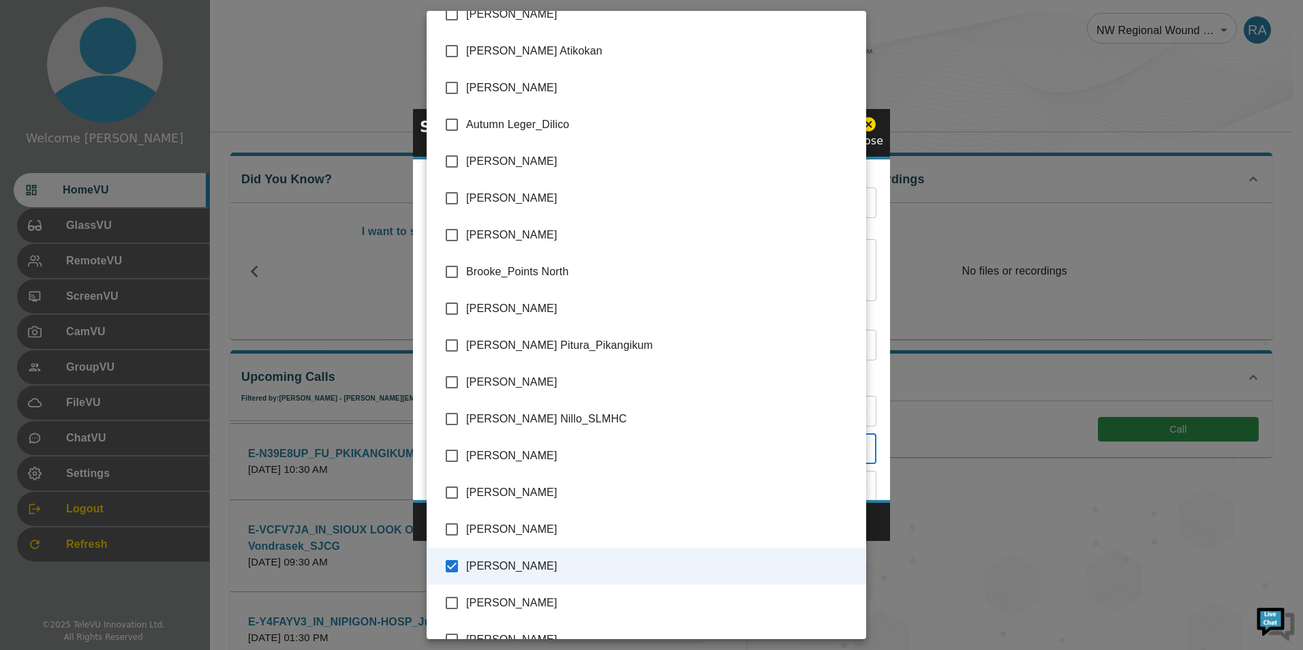
click at [878, 531] on div at bounding box center [651, 325] width 1303 height 650
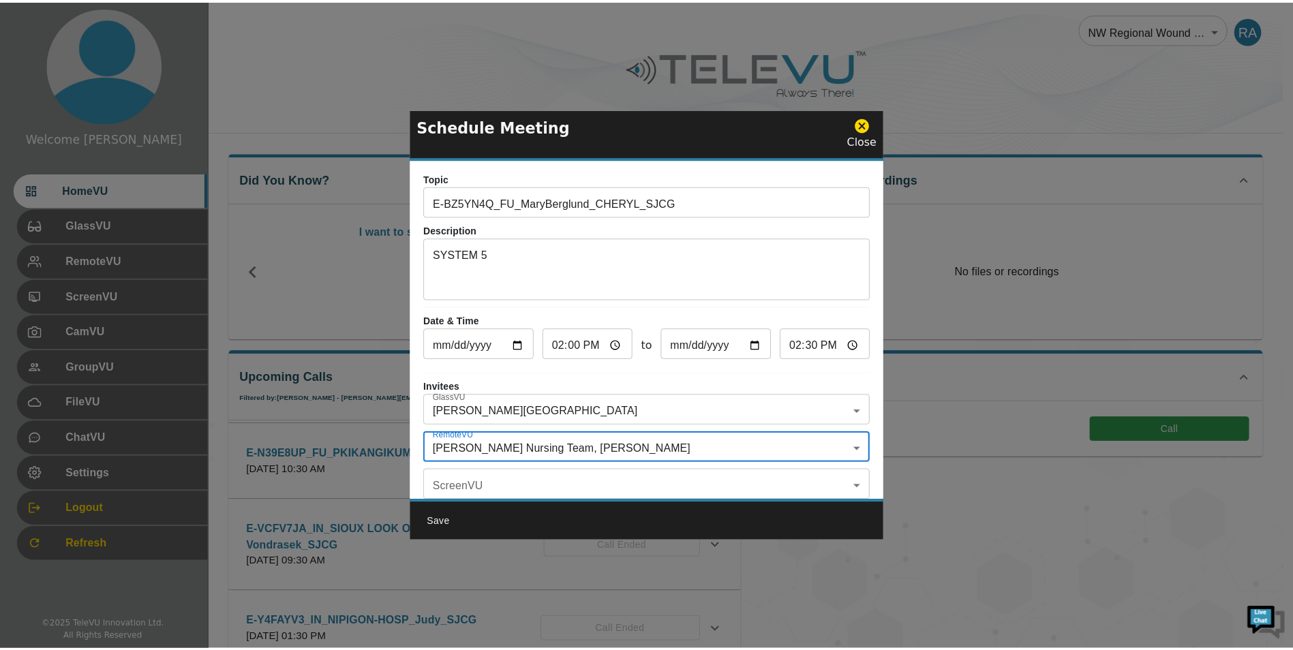
scroll to position [0, 0]
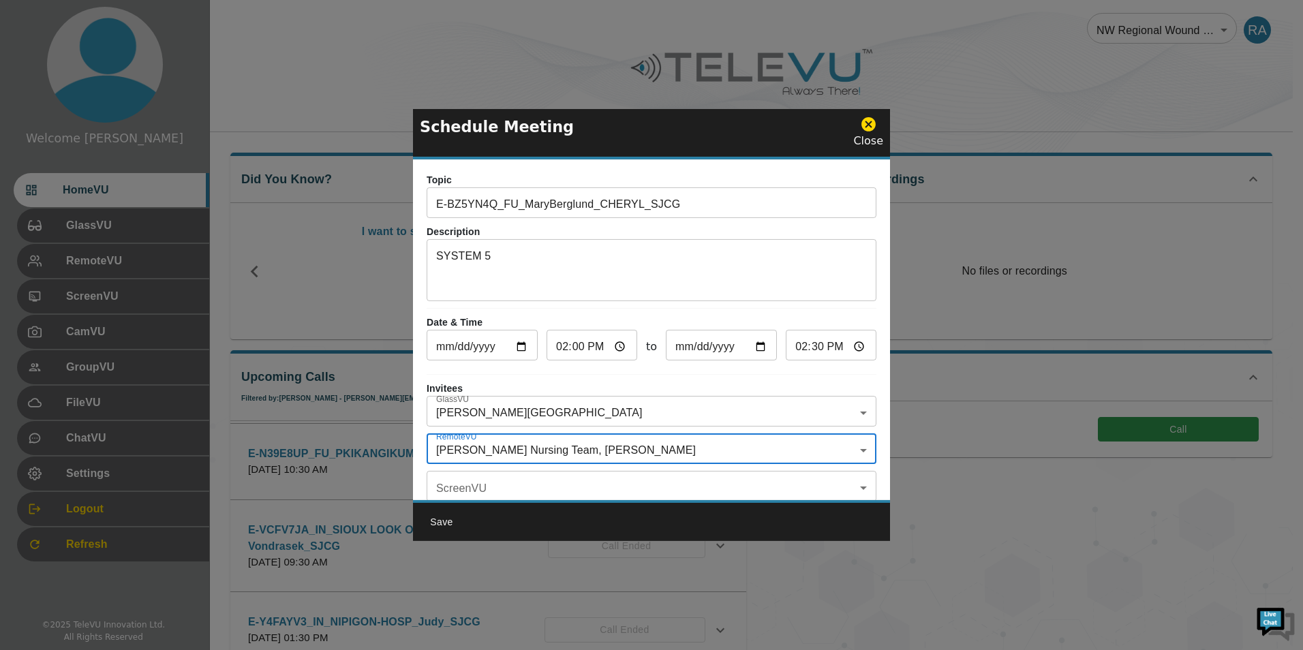
click at [448, 517] on button "Save" at bounding box center [442, 522] width 44 height 25
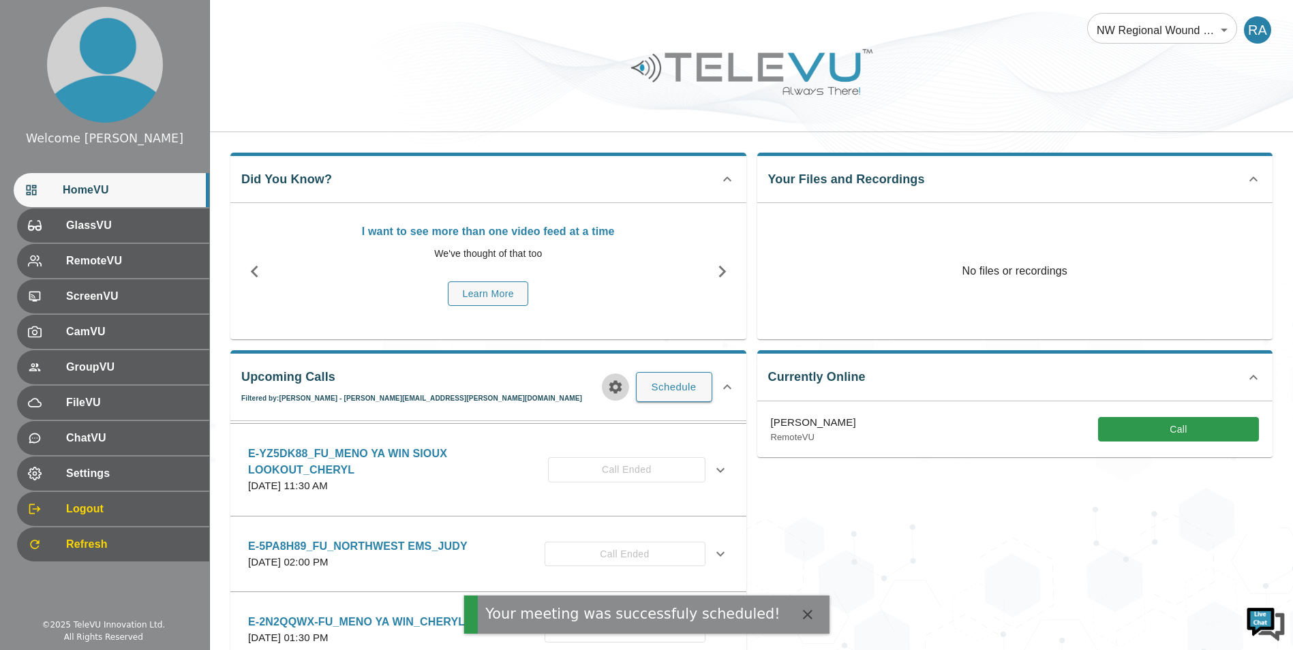
click at [618, 382] on icon "button" at bounding box center [615, 387] width 16 height 16
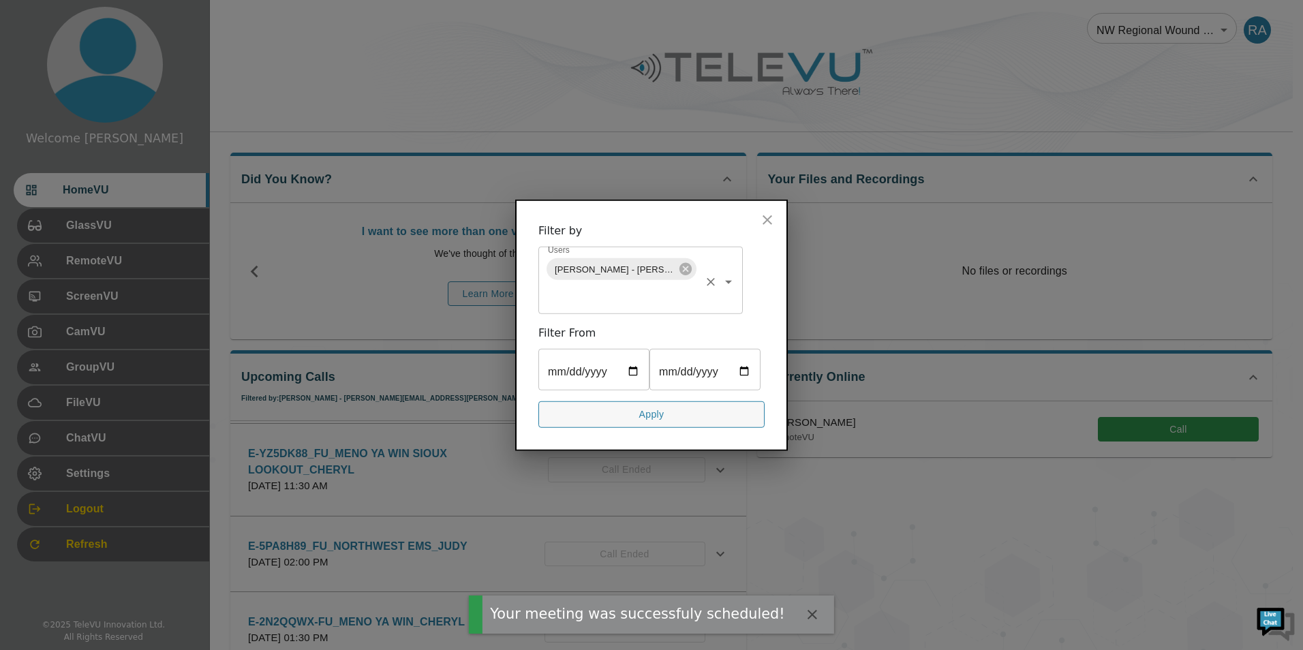
drag, startPoint x: 682, startPoint y: 243, endPoint x: 653, endPoint y: 257, distance: 31.7
click at [683, 262] on icon at bounding box center [685, 269] width 15 height 15
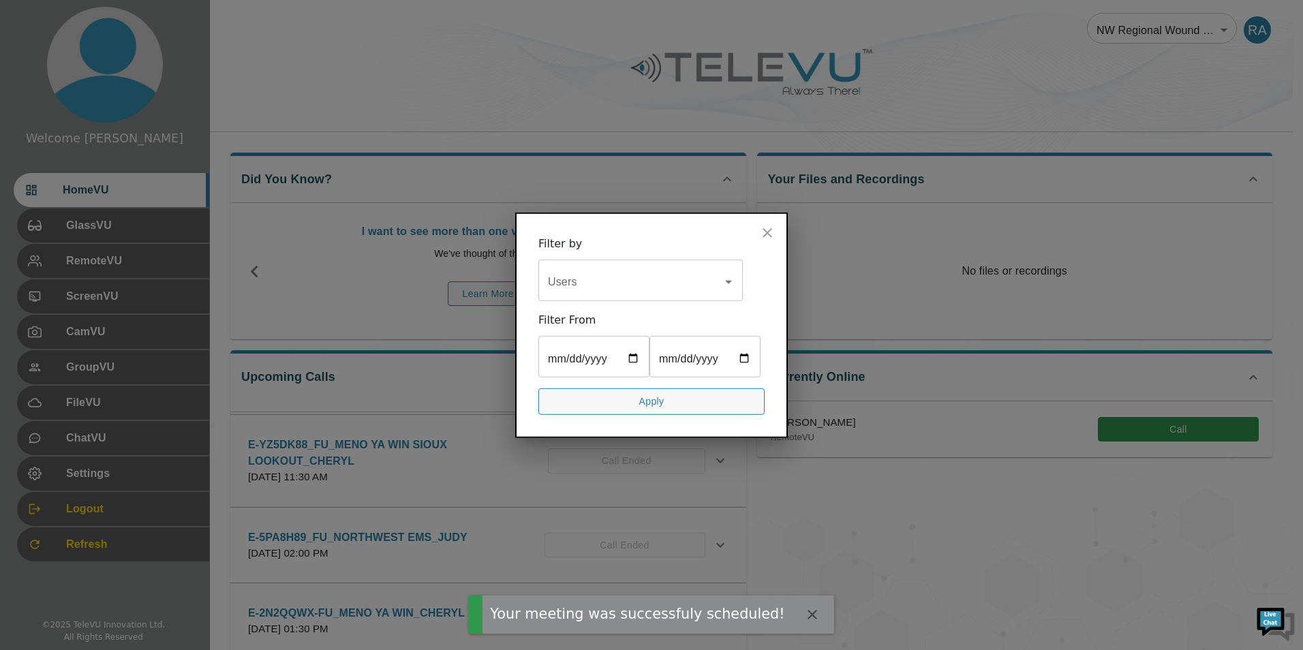
click at [642, 269] on input "Users" at bounding box center [630, 282] width 172 height 26
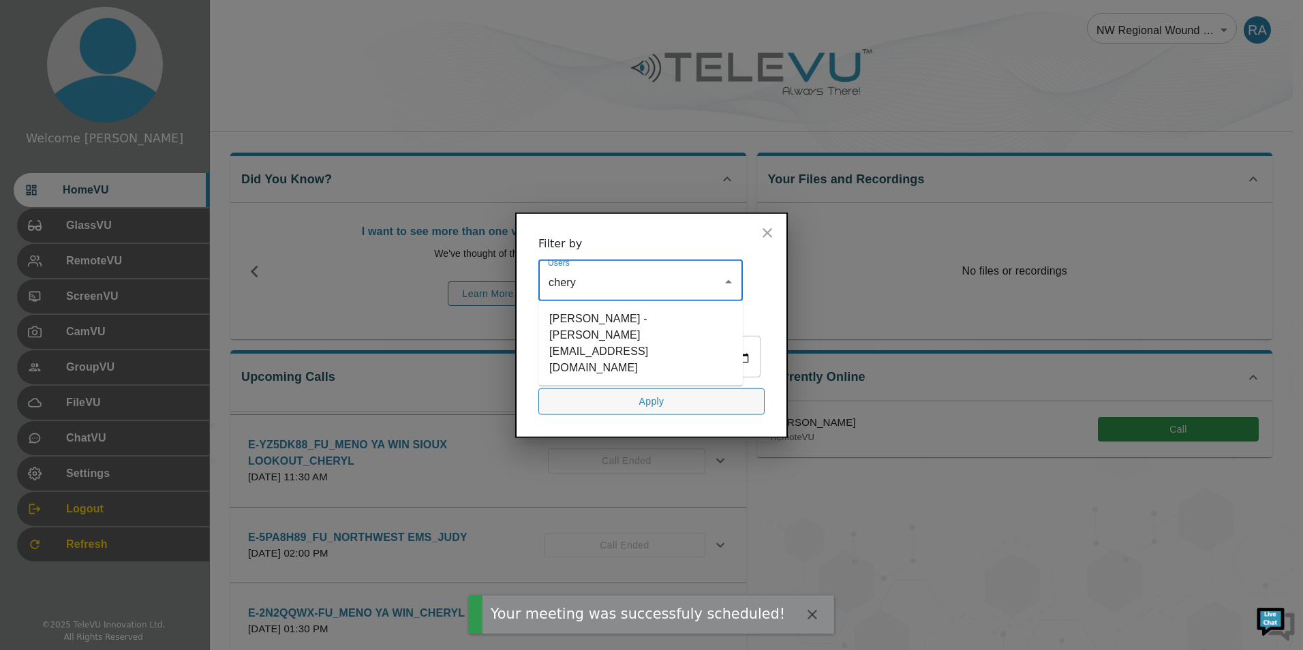
type input "[PERSON_NAME]"
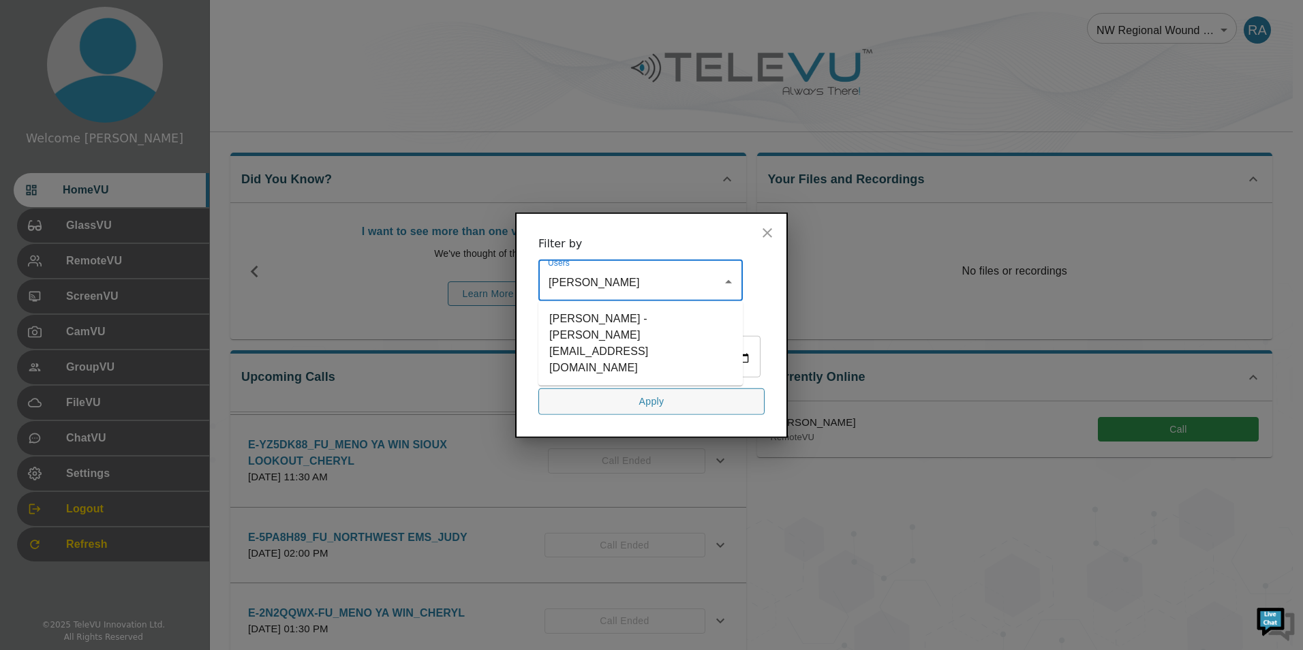
click at [634, 307] on li "[PERSON_NAME] - [PERSON_NAME][EMAIL_ADDRESS][DOMAIN_NAME]" at bounding box center [640, 344] width 204 height 74
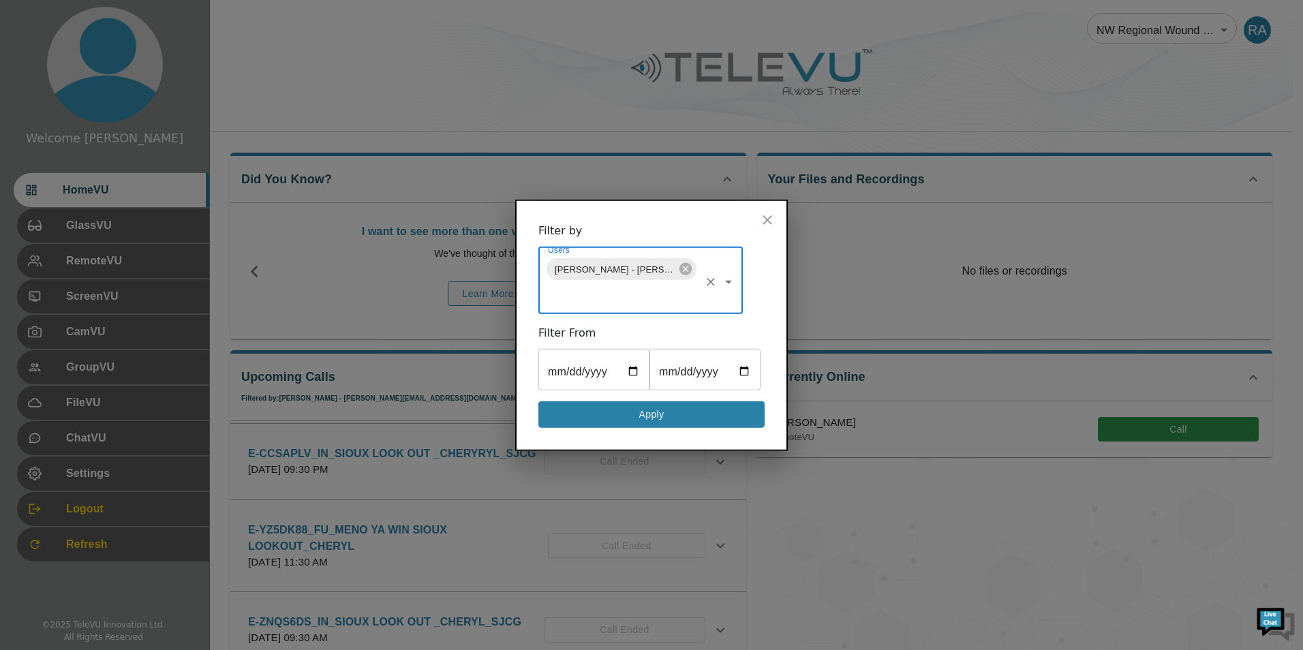
click at [651, 428] on button "Apply" at bounding box center [651, 414] width 226 height 27
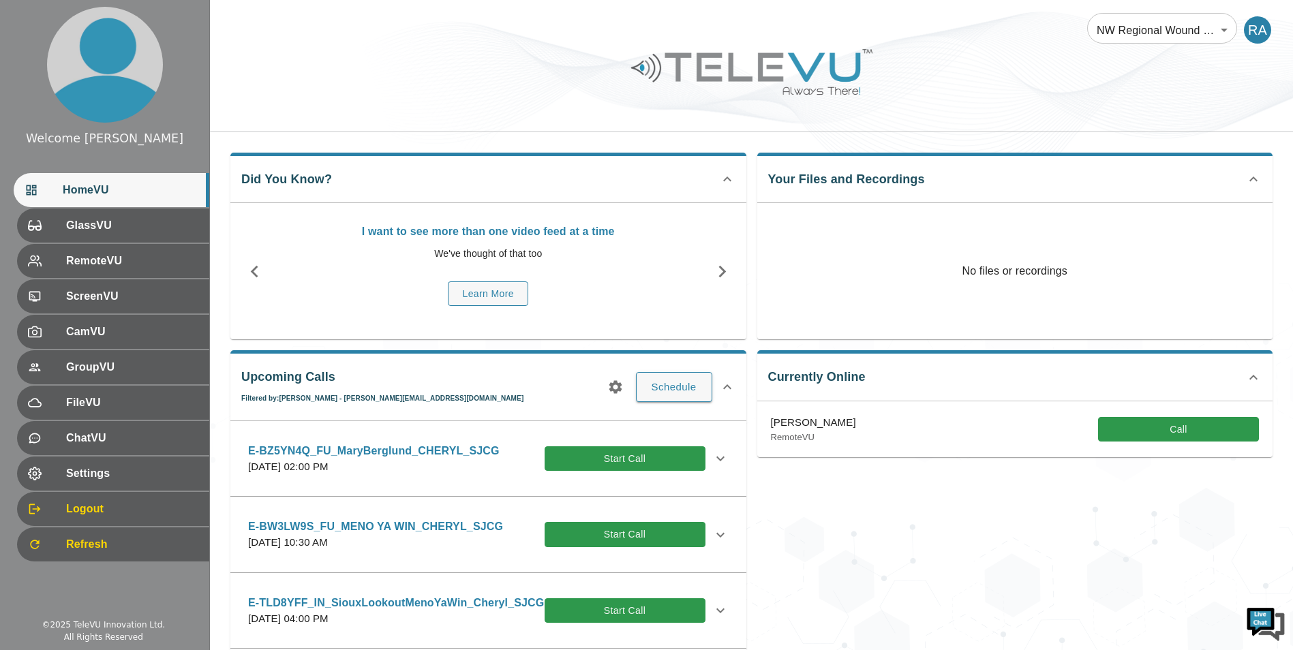
click at [716, 460] on icon at bounding box center [720, 459] width 8 height 5
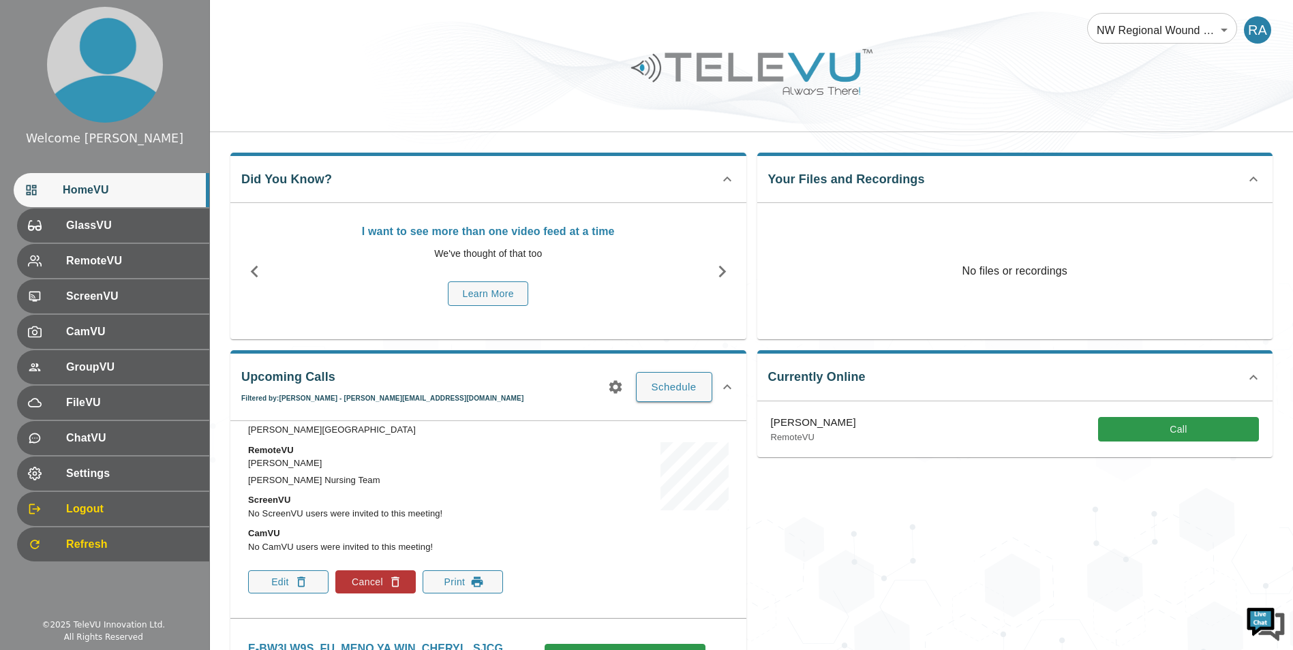
scroll to position [136, 0]
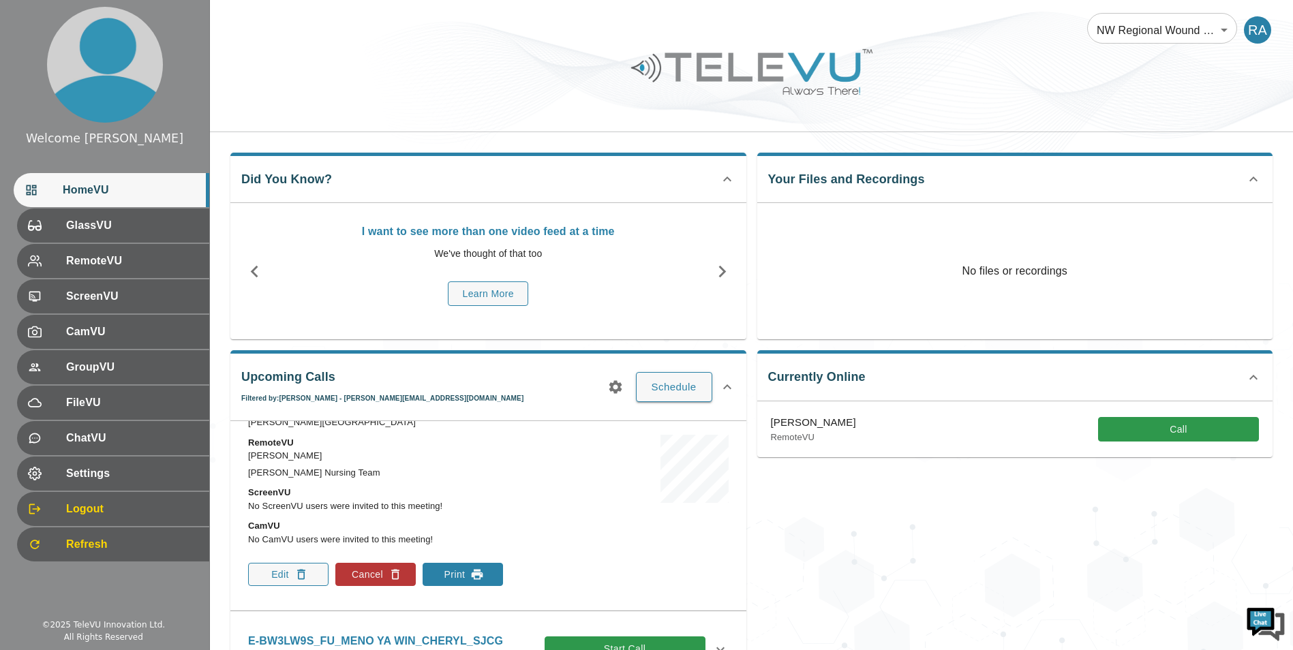
click at [484, 568] on icon "button" at bounding box center [477, 575] width 14 height 14
click at [408, 99] on div at bounding box center [751, 82] width 1083 height 77
